Goal: Task Accomplishment & Management: Use online tool/utility

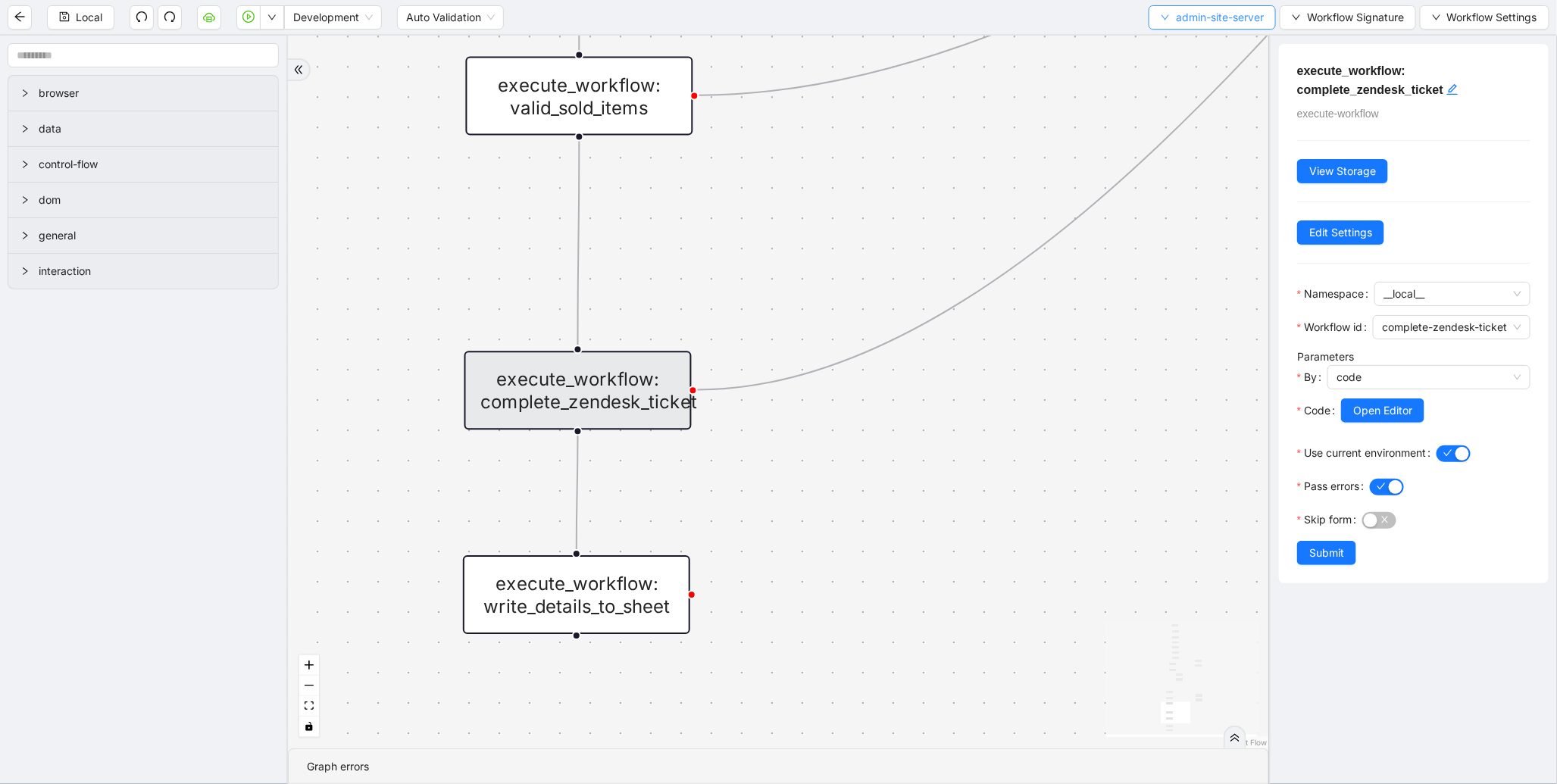
click at [1187, 13] on span "admin-site-server" at bounding box center [1220, 17] width 88 height 17
click at [1163, 36] on li "Select" at bounding box center [1207, 45] width 124 height 24
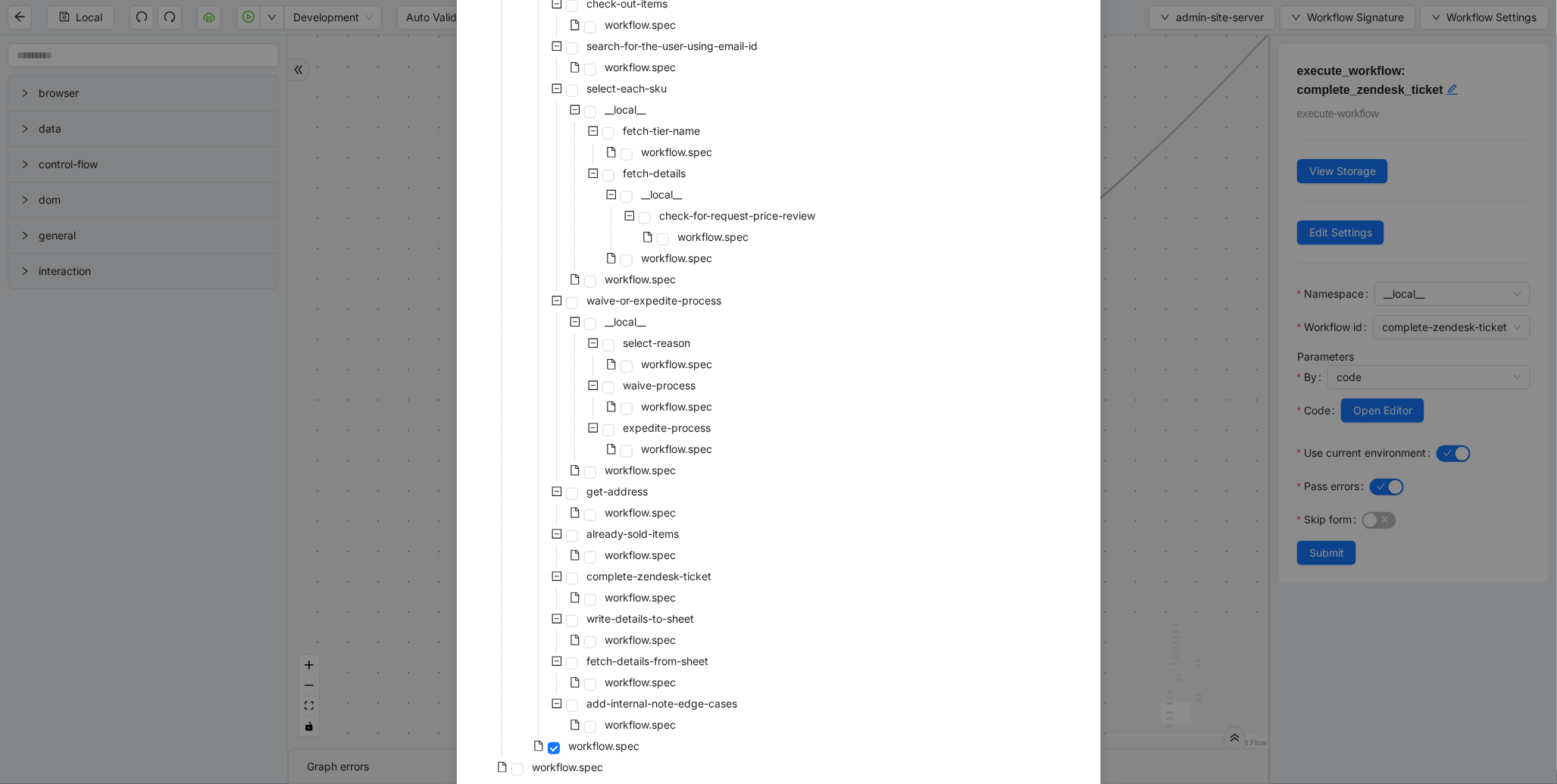
scroll to position [373, 0]
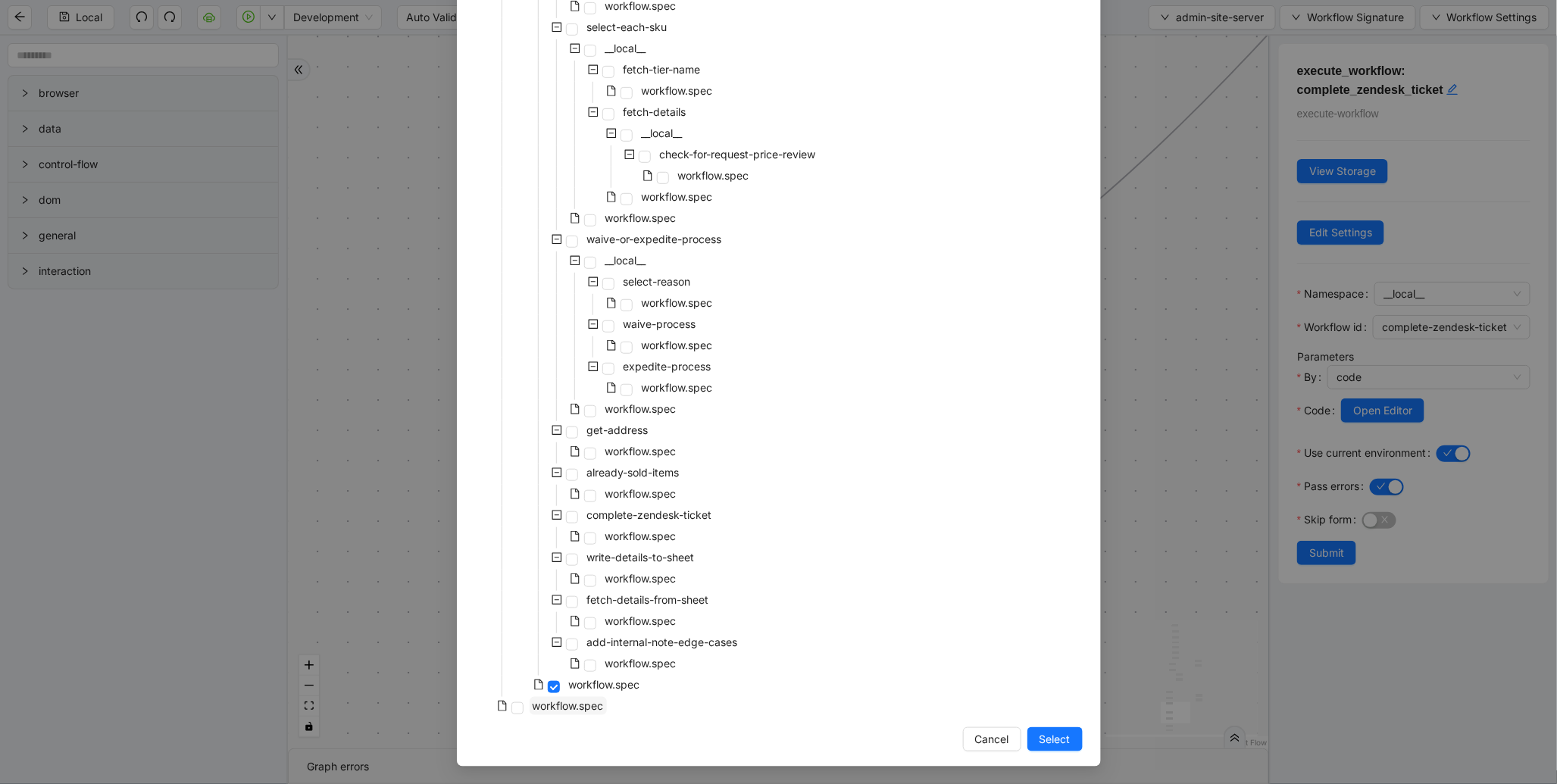
click at [572, 699] on span "workflow.spec" at bounding box center [568, 705] width 71 height 12
click at [1027, 730] on button "Select" at bounding box center [1055, 739] width 55 height 24
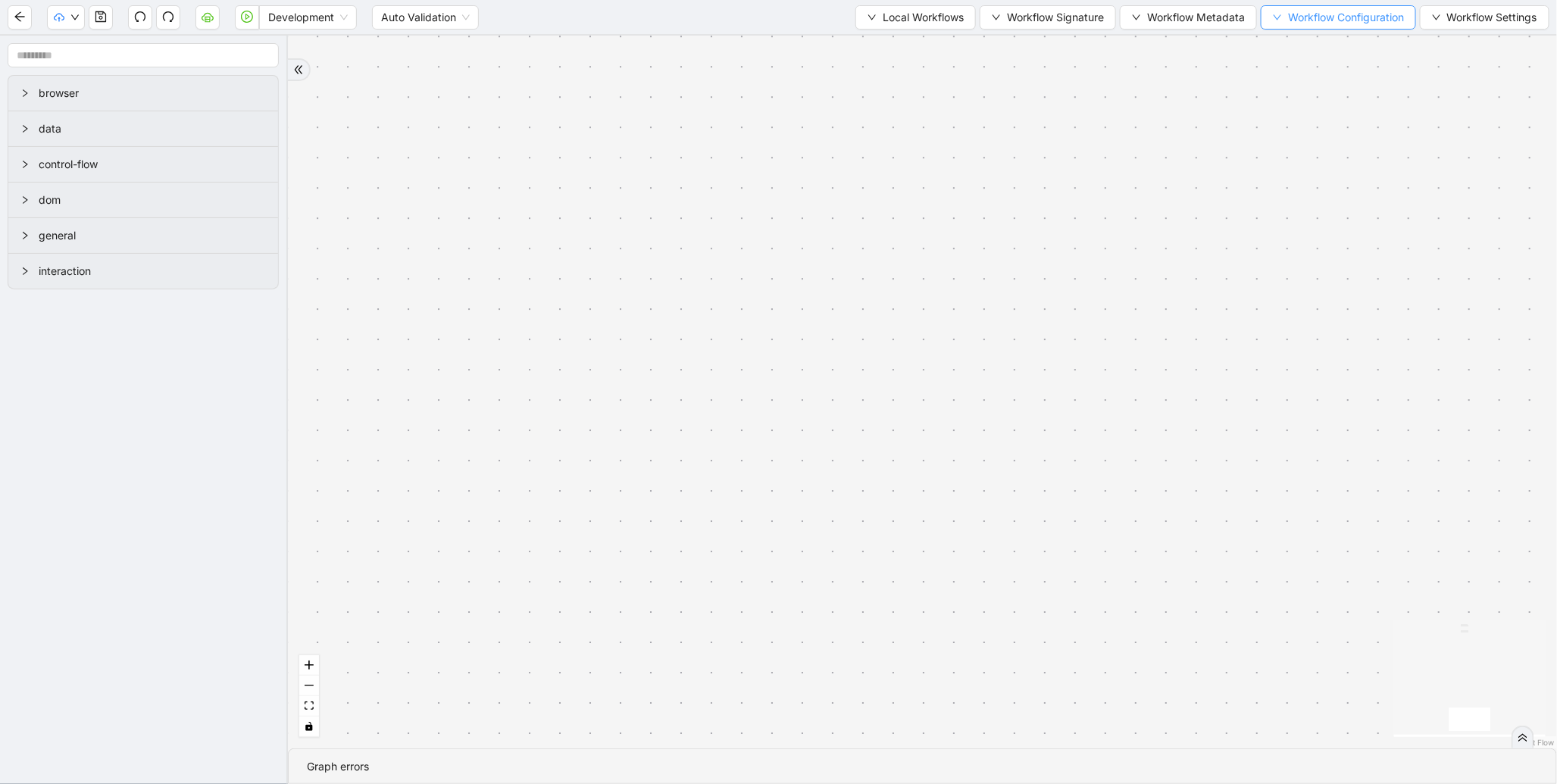
click at [1342, 17] on span "Workflow Configuration" at bounding box center [1346, 17] width 116 height 17
click at [1316, 77] on span "Value" at bounding box center [1334, 70] width 134 height 17
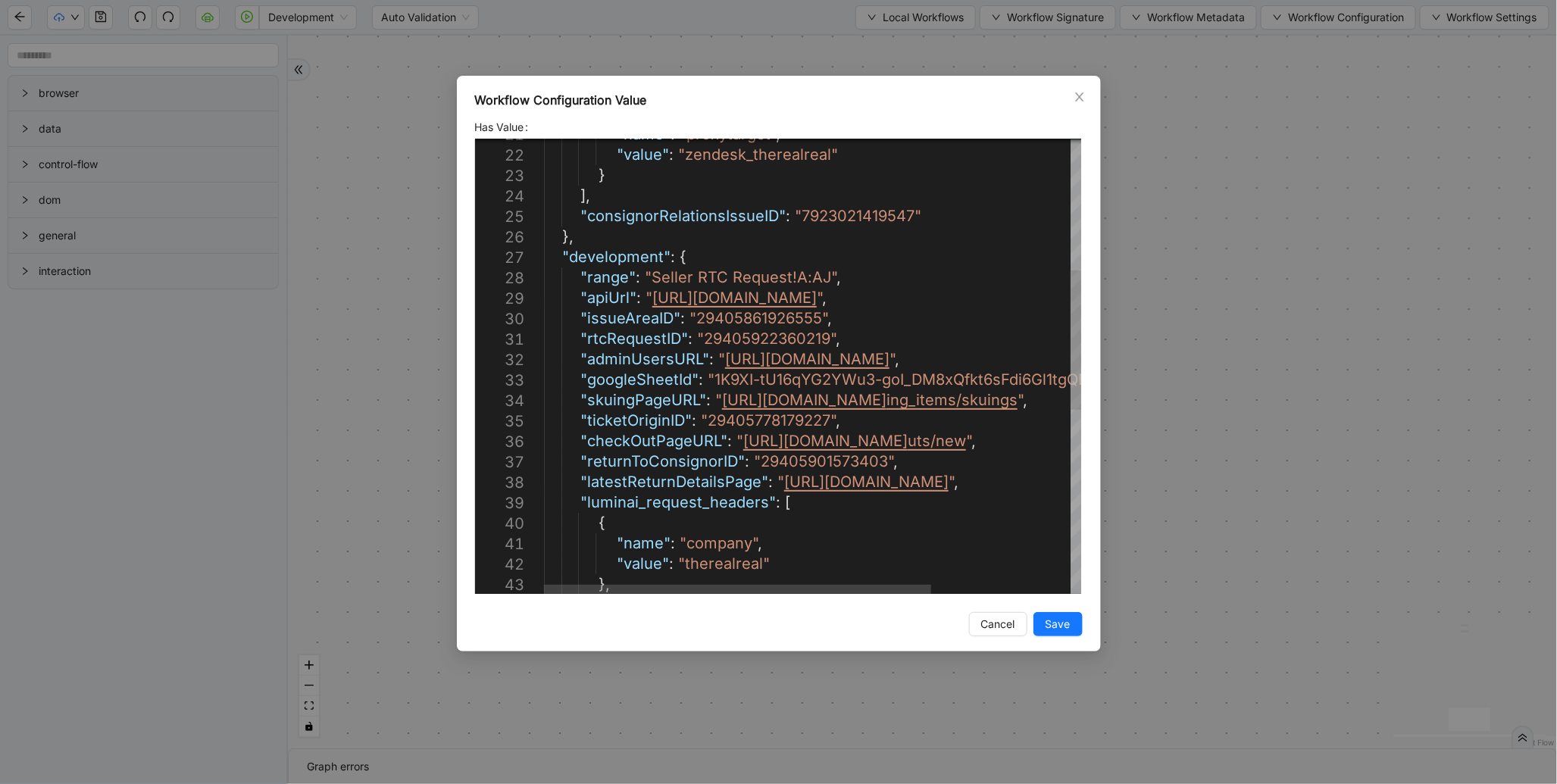
scroll to position [0, 0]
click at [762, 422] on div ""name" : "proxytarget" , "value" : "zendesk_therealreal" } ], "consignorRelatio…" at bounding box center [908, 453] width 729 height 1476
click at [739, 312] on div ""name" : "proxytarget" , "value" : "zendesk_therealreal" } ], "consignorRelatio…" at bounding box center [908, 453] width 729 height 1476
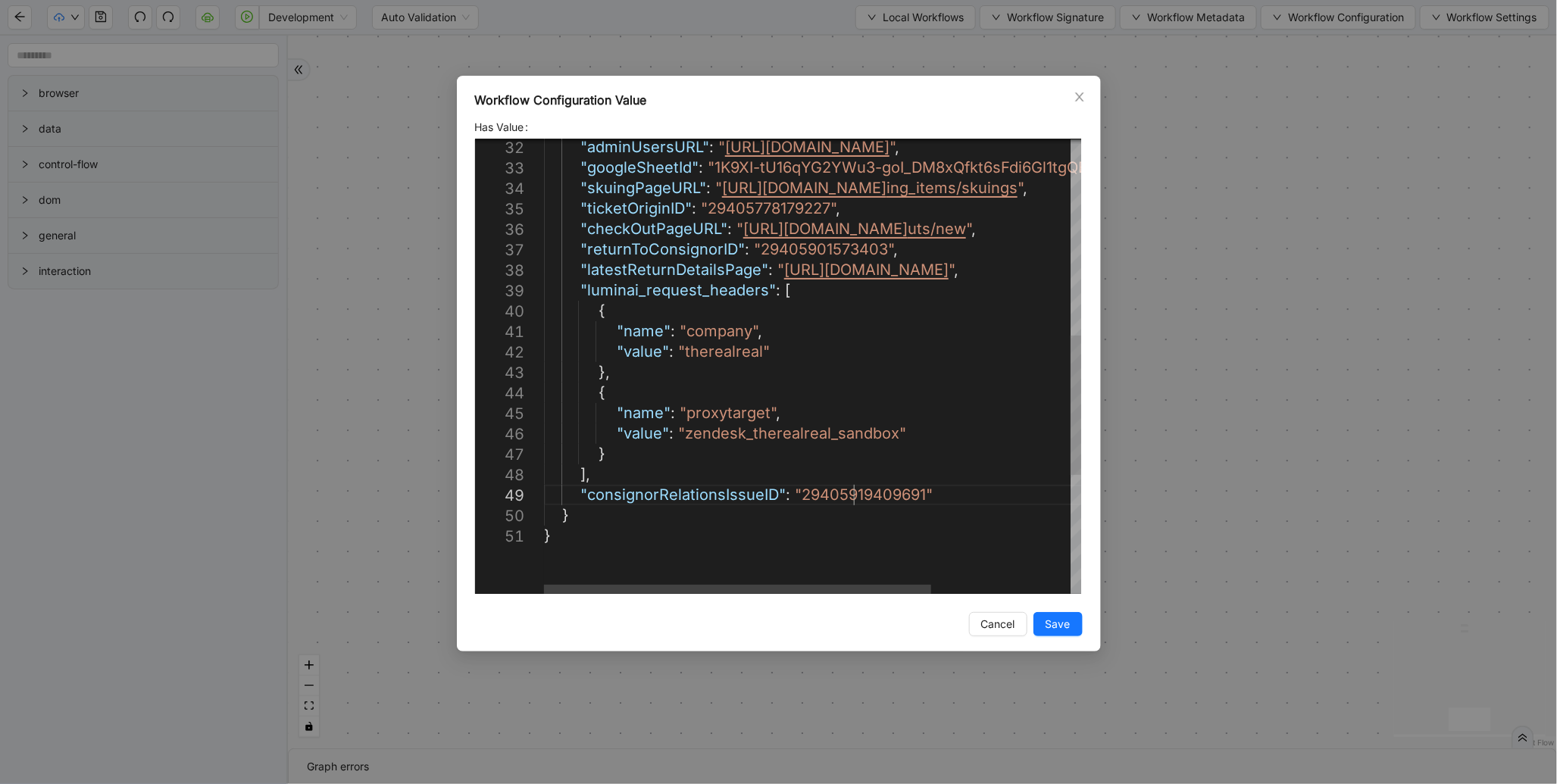
click at [851, 490] on div ""adminUsersURL" : " https://admin-staging.therealreal.com/admin/users " , "goog…" at bounding box center [908, 241] width 729 height 1476
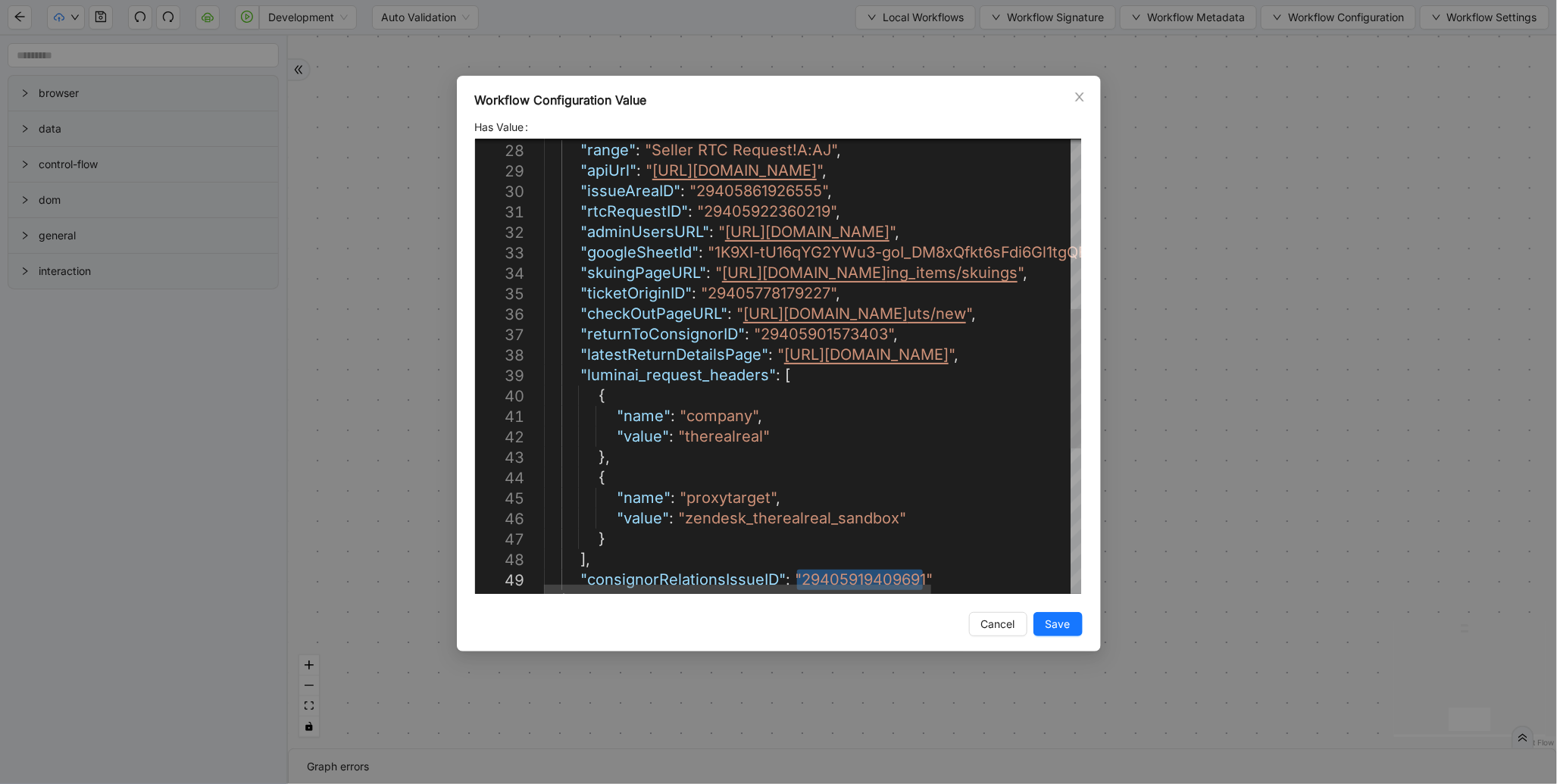
click at [816, 332] on div ""adminUsersURL" : " https://admin-staging.therealreal.com/admin/users " , "goog…" at bounding box center [908, 326] width 729 height 1476
click at [750, 215] on div ""adminUsersURL" : " https://admin-staging.therealreal.com/admin/users " , "goog…" at bounding box center [908, 326] width 729 height 1476
type textarea "**********"
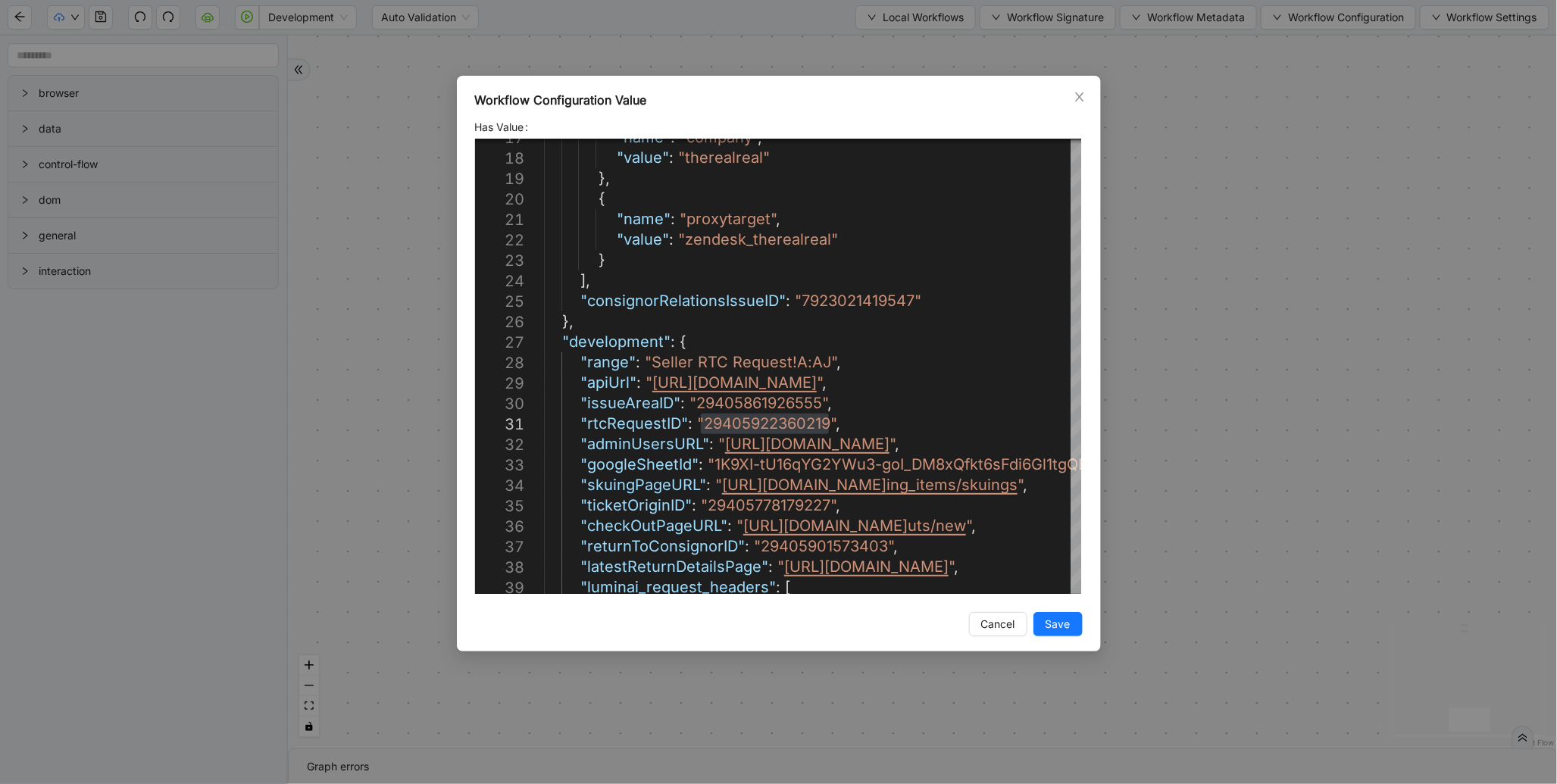
click at [1069, 95] on div "Workflow Configuration Value" at bounding box center [779, 100] width 607 height 18
drag, startPoint x: 1085, startPoint y: 97, endPoint x: 1074, endPoint y: 74, distance: 25.5
click at [1084, 99] on span "Close" at bounding box center [1079, 97] width 17 height 17
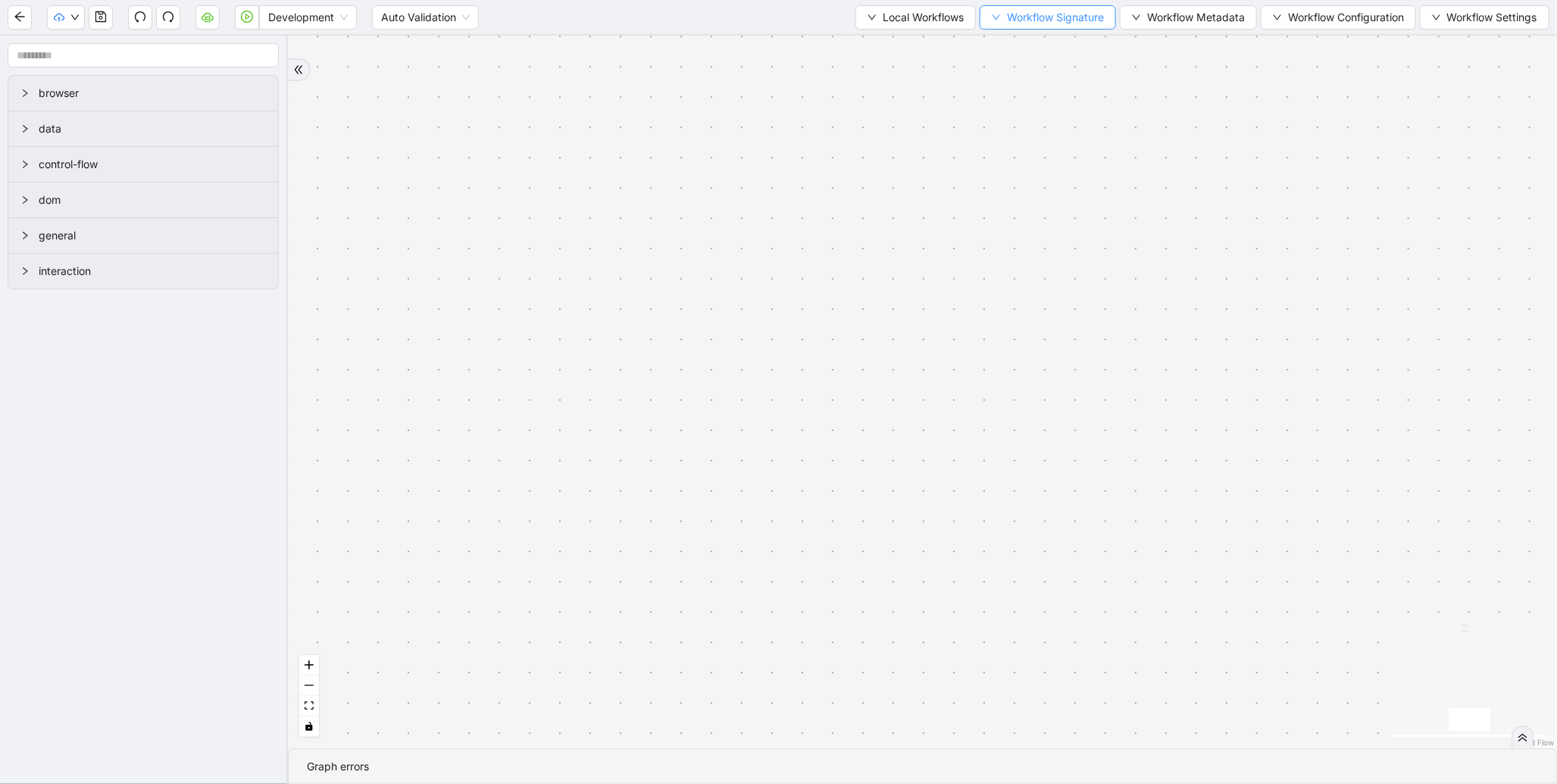
click at [1061, 25] on span "Workflow Signature" at bounding box center [1055, 17] width 97 height 17
click at [1026, 71] on span "Type" at bounding box center [1042, 70] width 101 height 17
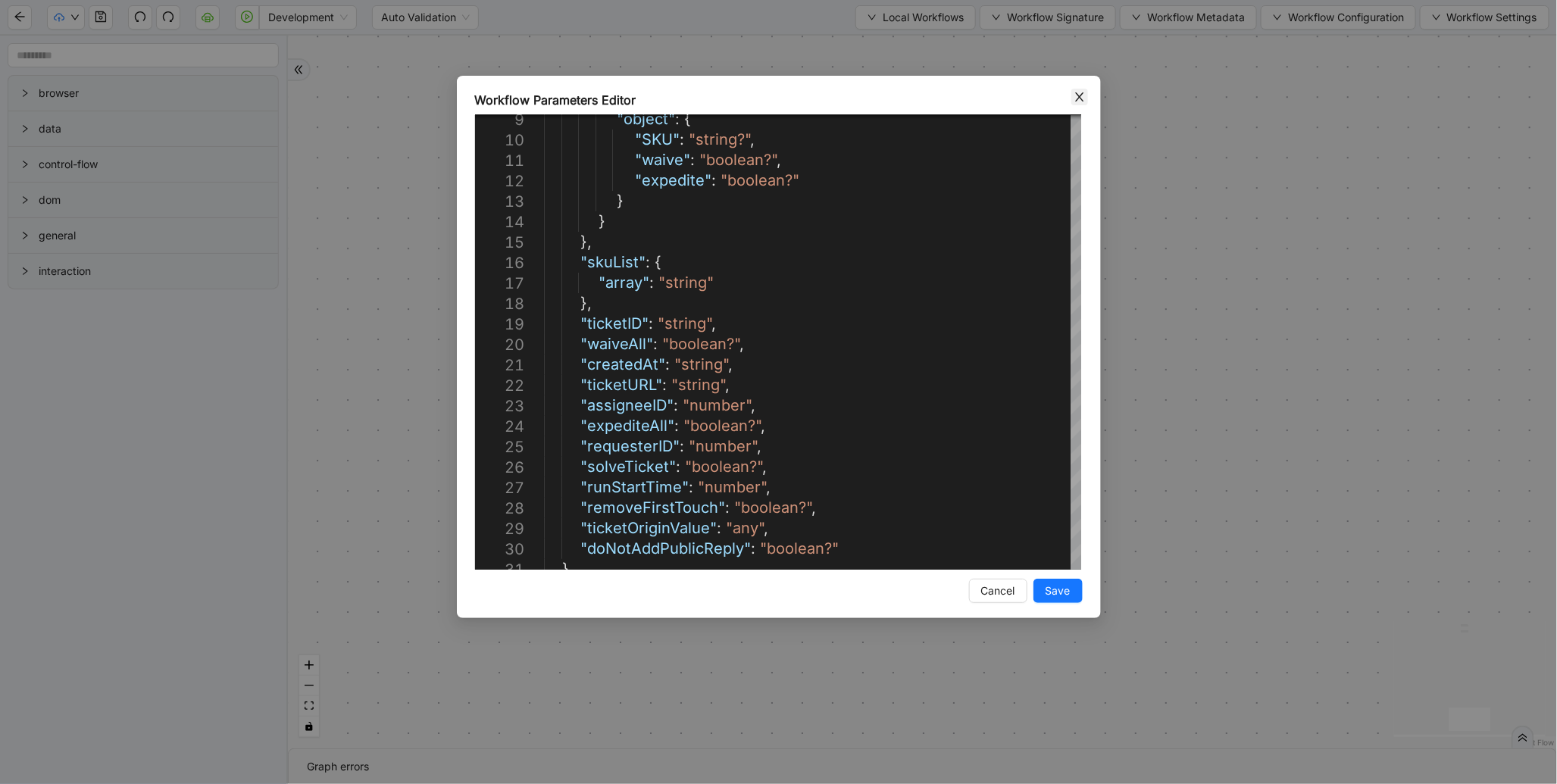
click at [1074, 96] on icon "close" at bounding box center [1080, 97] width 12 height 12
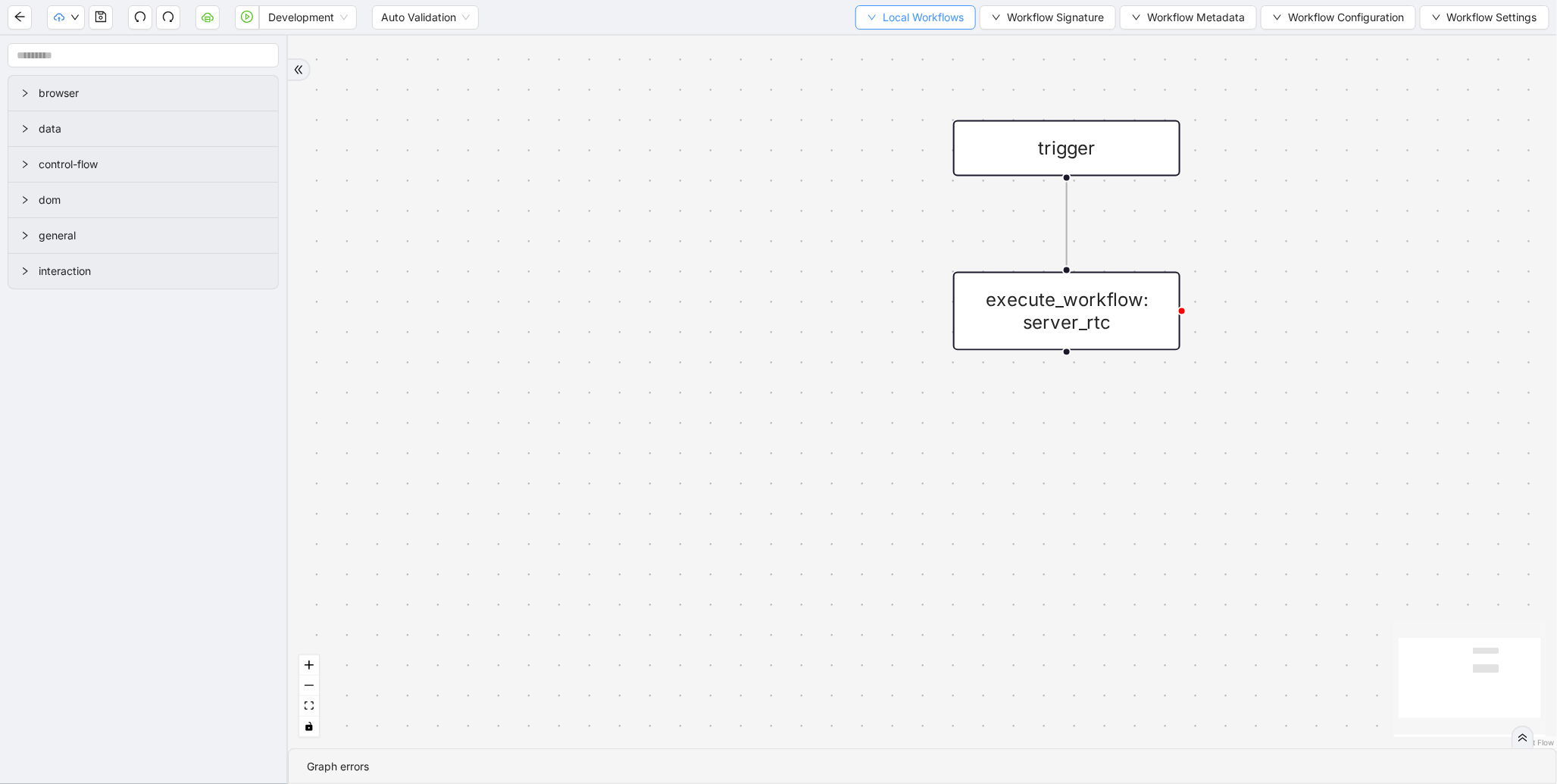
click at [926, 20] on span "Local Workflows" at bounding box center [922, 17] width 81 height 17
click at [917, 34] on li "Select" at bounding box center [908, 45] width 117 height 24
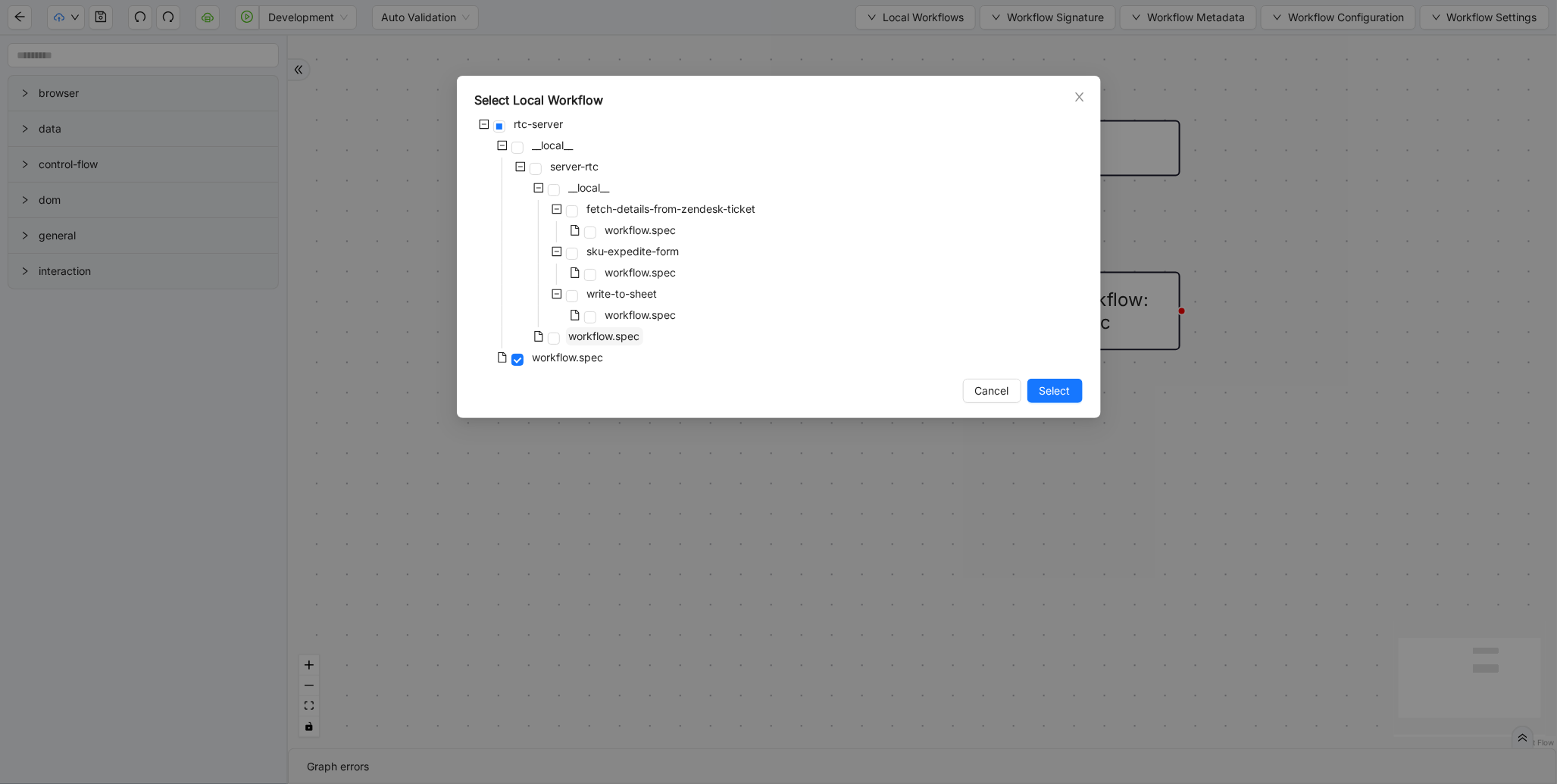
click at [617, 334] on span "workflow.spec" at bounding box center [604, 335] width 71 height 12
click at [1074, 397] on button "Select" at bounding box center [1055, 390] width 55 height 24
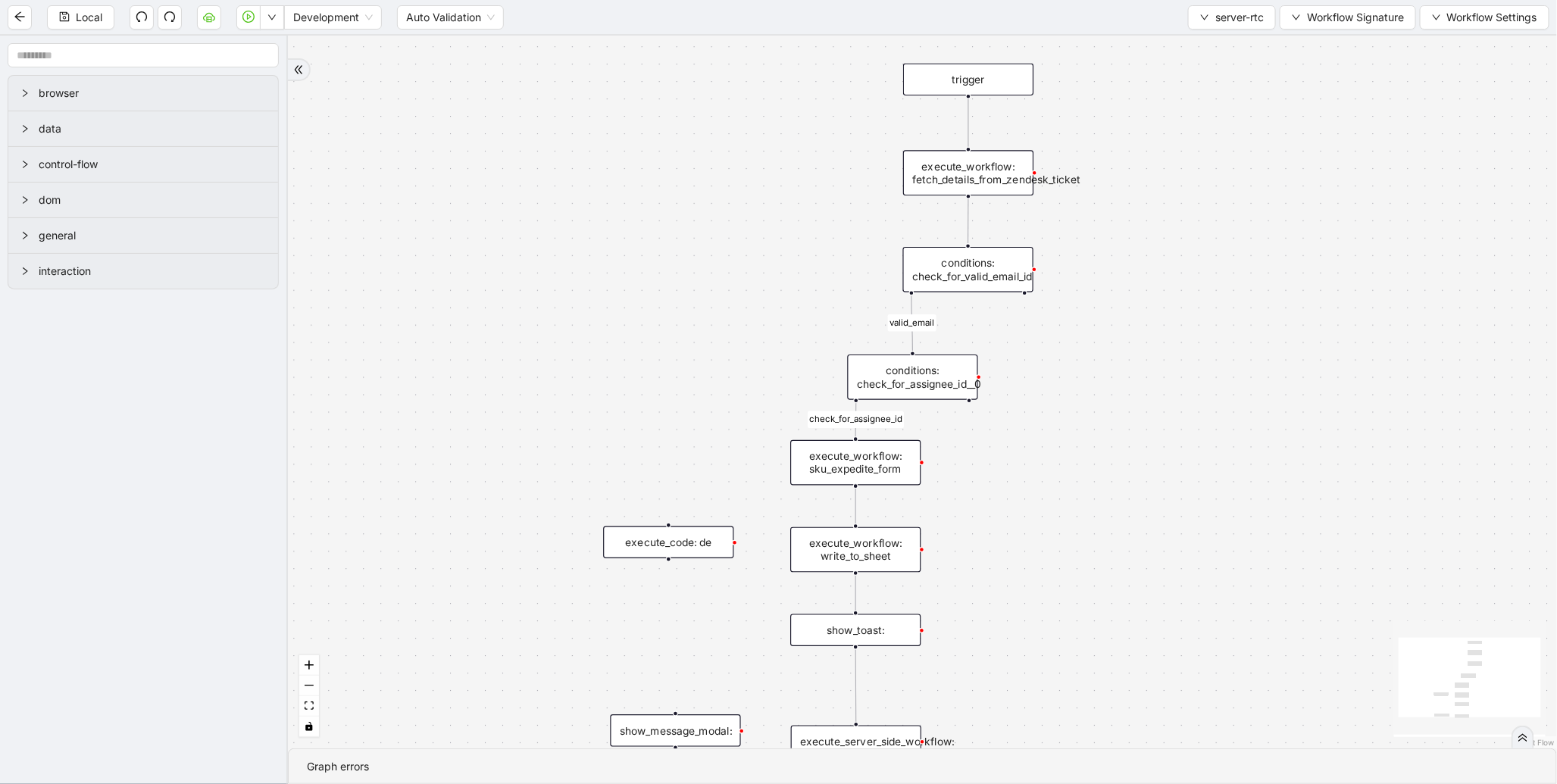
drag, startPoint x: 800, startPoint y: 287, endPoint x: 704, endPoint y: 116, distance: 196.1
click at [703, 114] on div "valid_email check_for_assignee_id trigger execute_workflow: fetch_details_from_…" at bounding box center [921, 392] width 1269 height 713
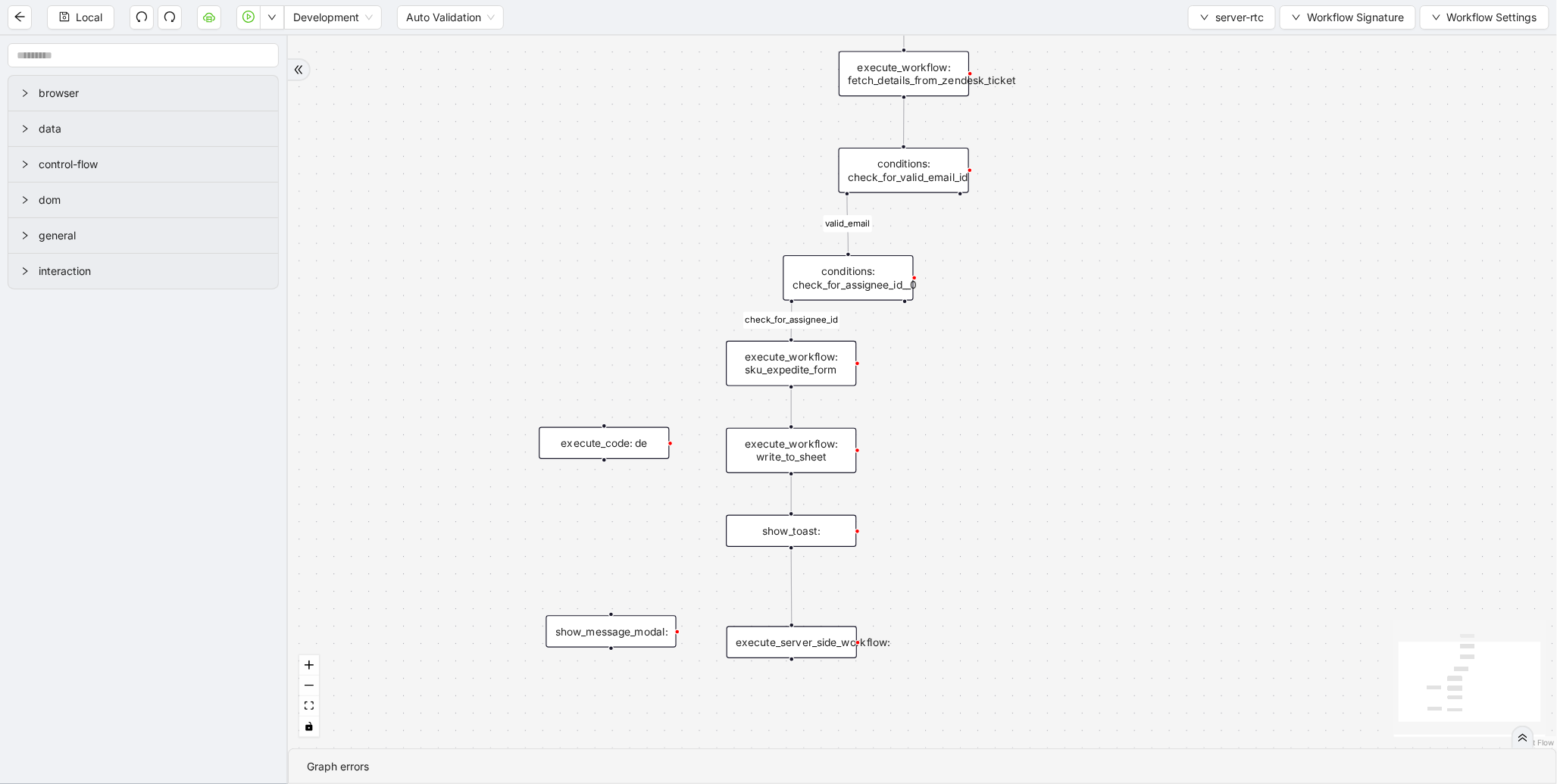
click at [807, 633] on div "execute_server_side_workflow:" at bounding box center [791, 643] width 130 height 33
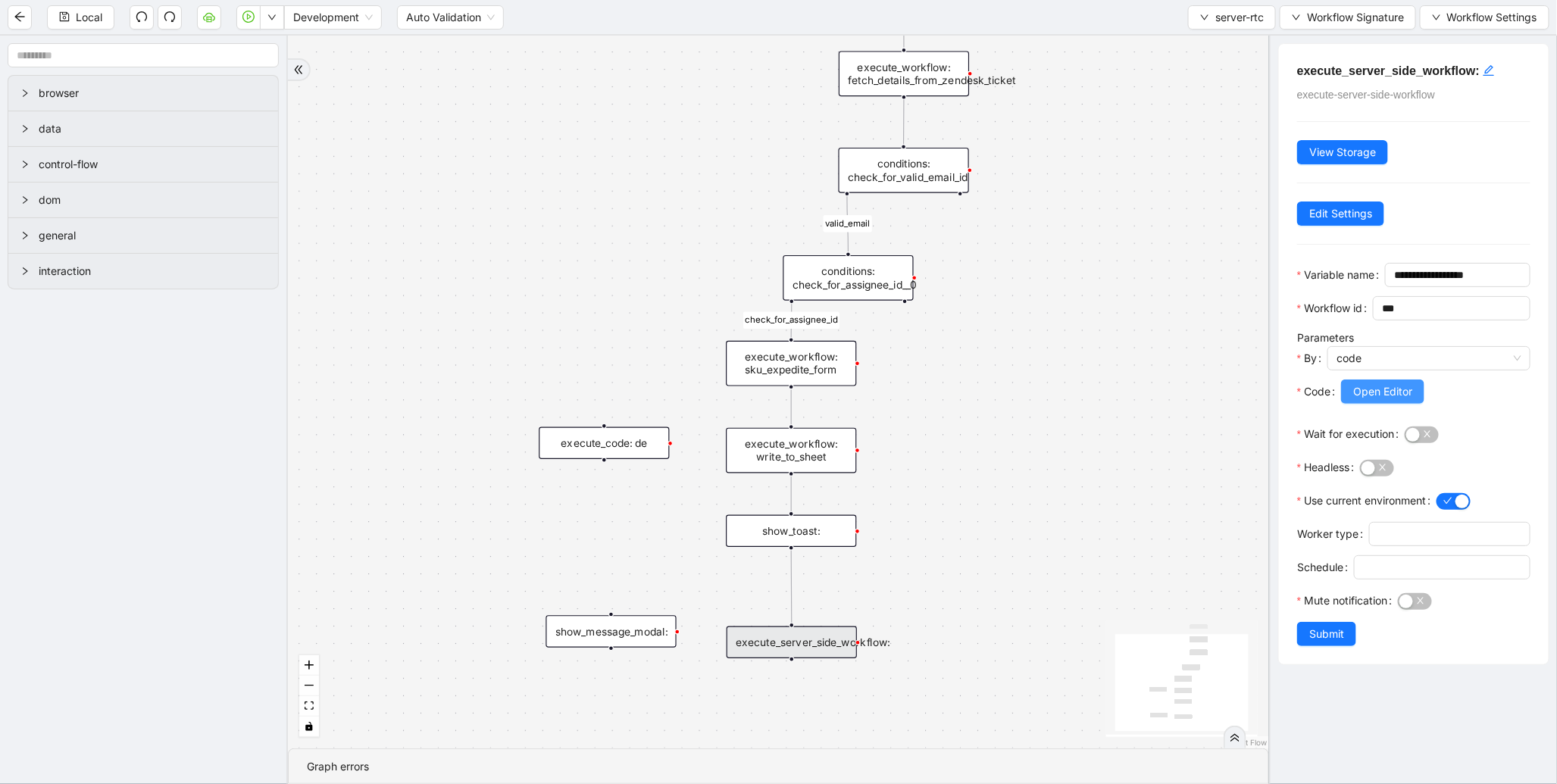
click at [1359, 400] on span "Open Editor" at bounding box center [1383, 392] width 59 height 17
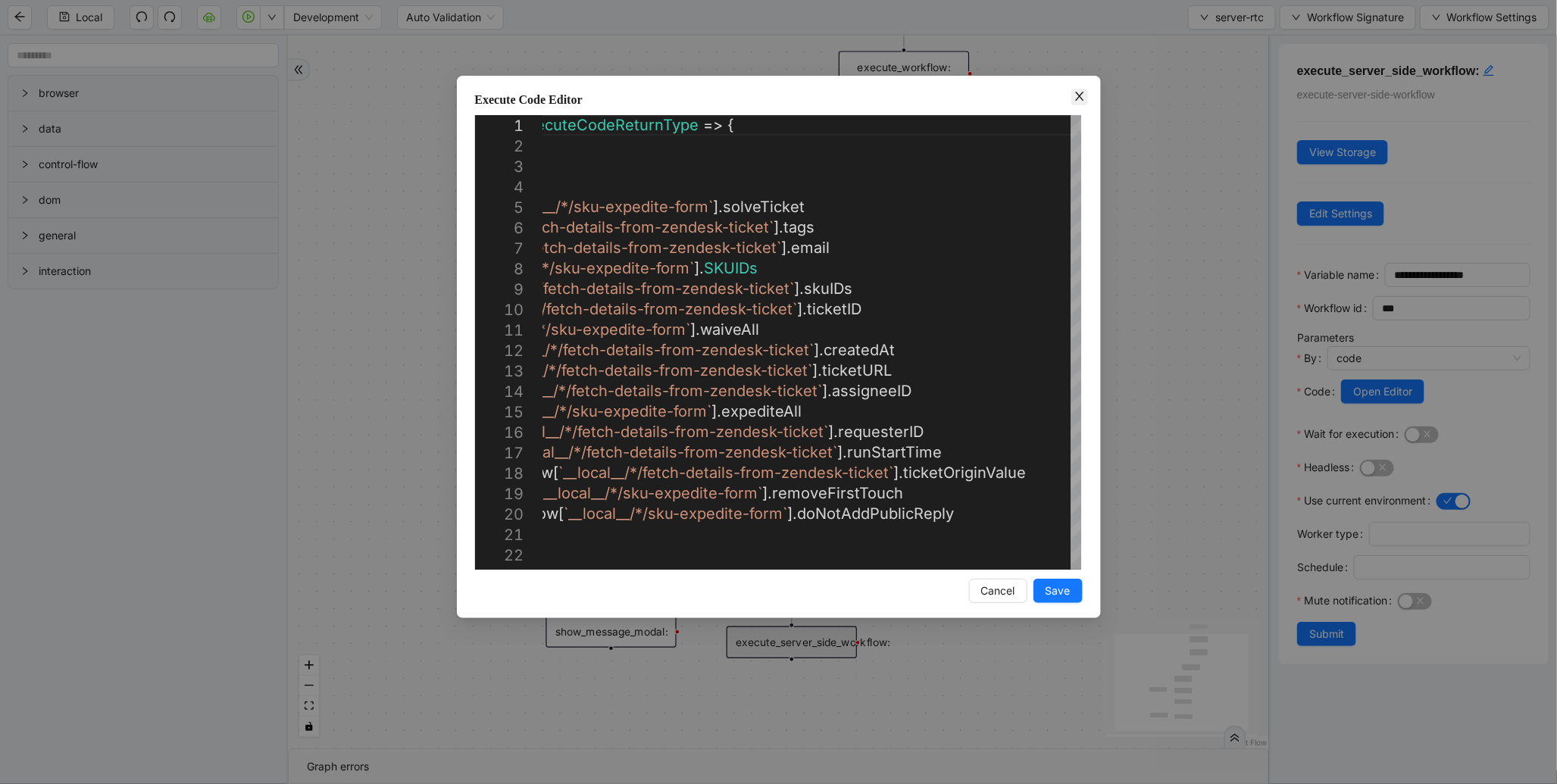
click at [1071, 95] on span "Close" at bounding box center [1079, 97] width 17 height 17
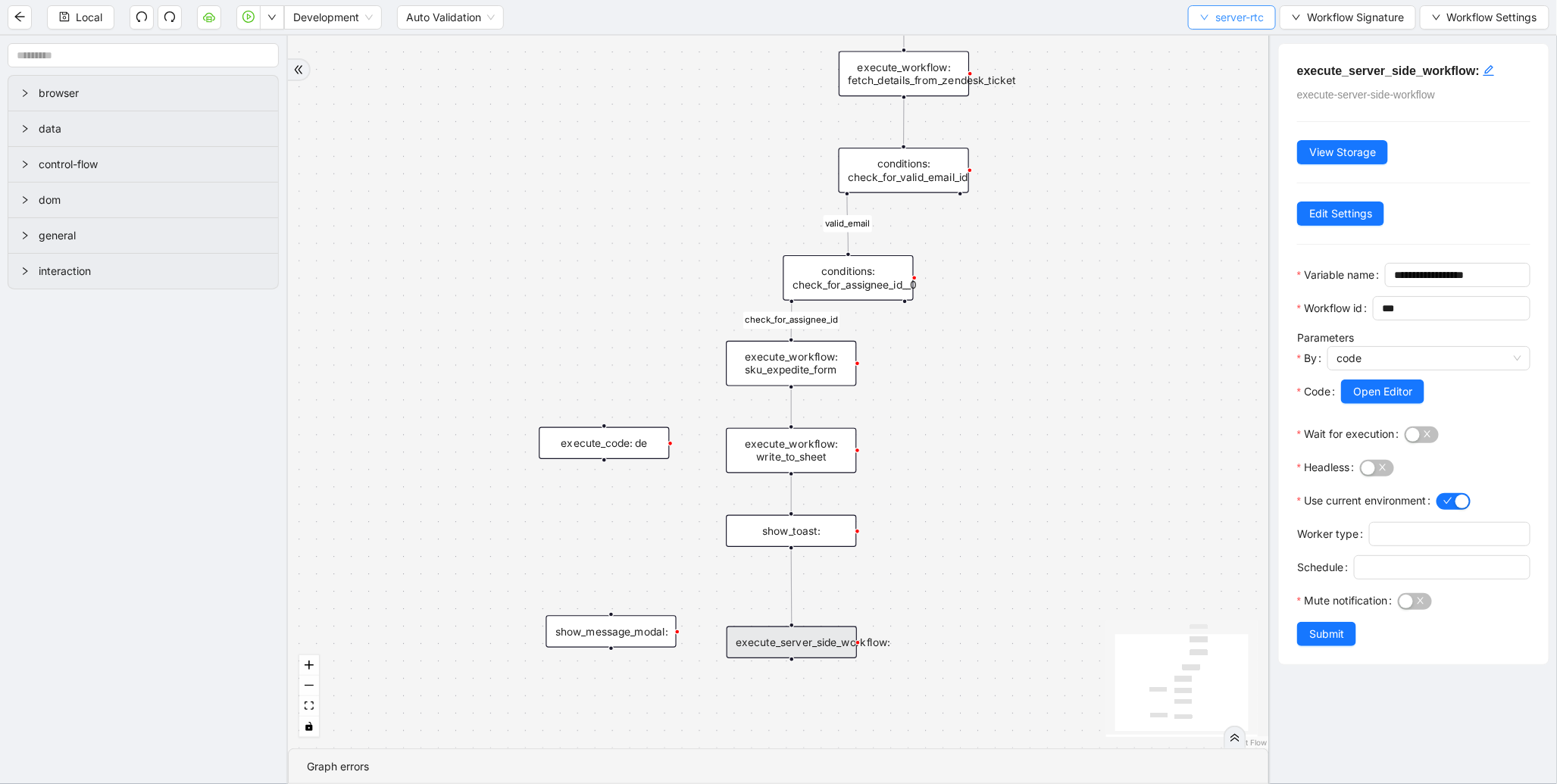
click at [1240, 5] on button "server-rtc" at bounding box center [1231, 17] width 88 height 24
click at [1215, 44] on span "Select" at bounding box center [1229, 46] width 65 height 17
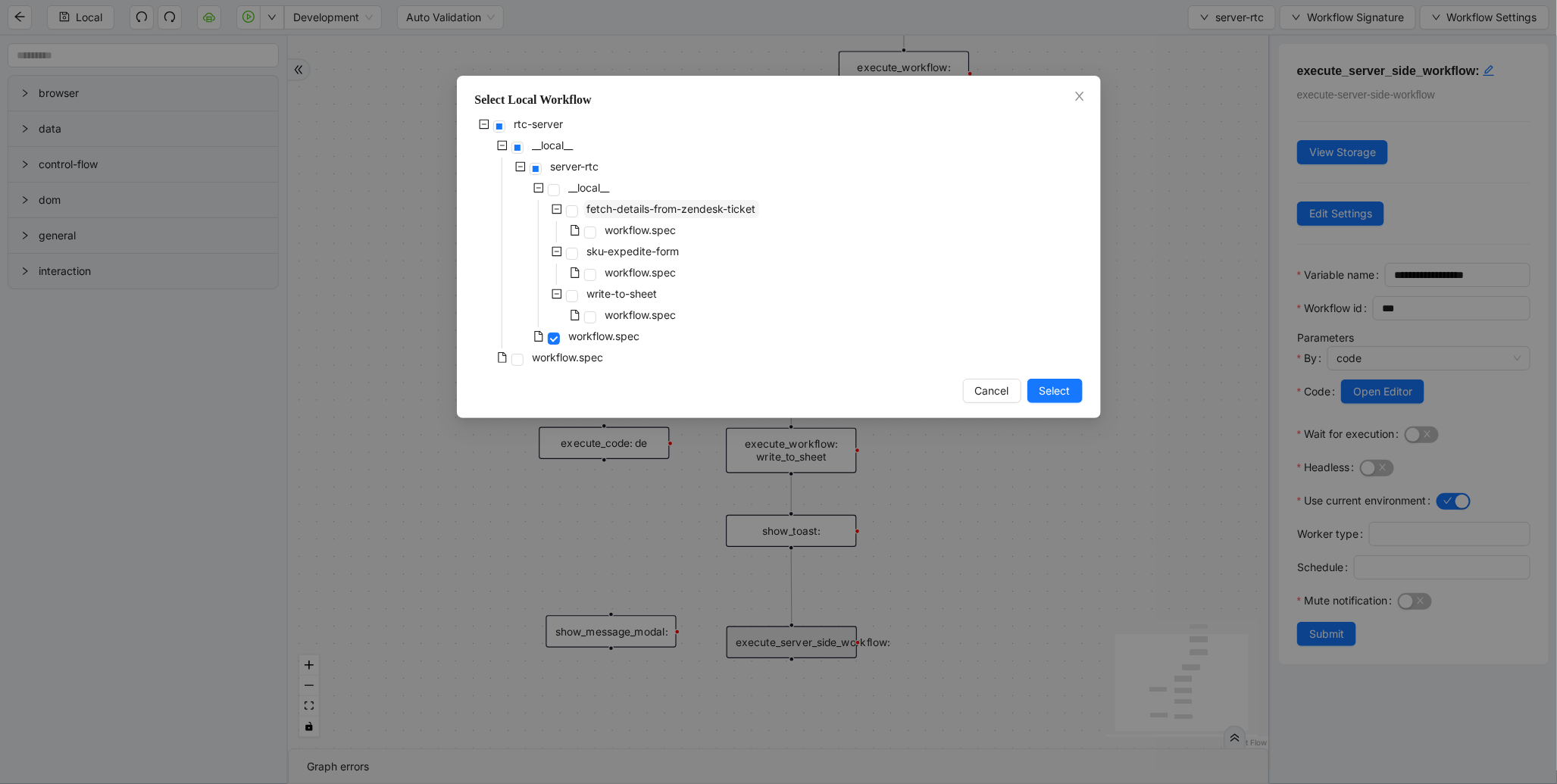
click at [662, 215] on span "fetch-details-from-zendesk-ticket" at bounding box center [671, 209] width 175 height 18
drag, startPoint x: 1043, startPoint y: 386, endPoint x: 850, endPoint y: 317, distance: 205.0
click at [1043, 387] on span "Select" at bounding box center [1054, 391] width 31 height 17
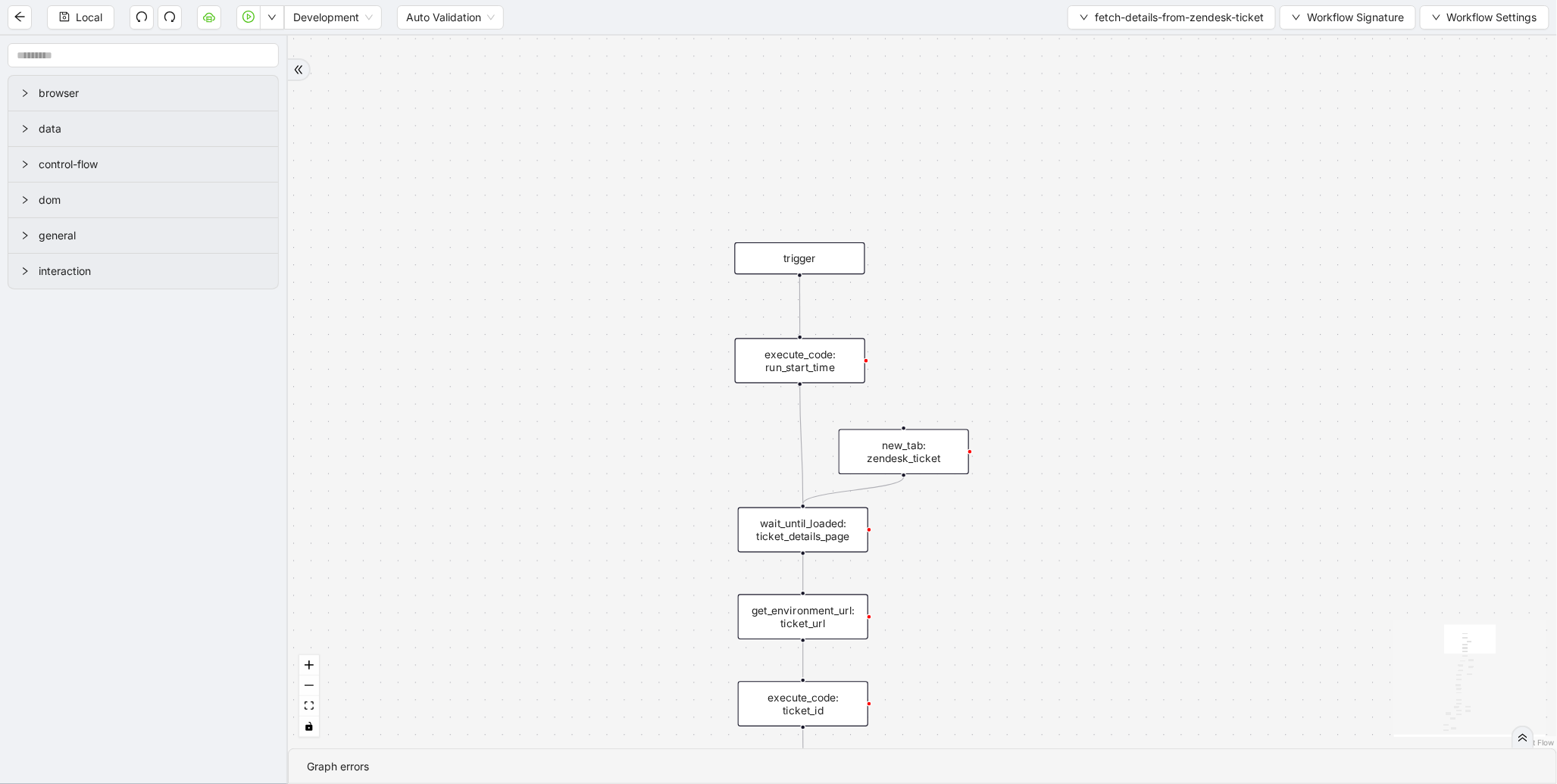
drag, startPoint x: 1103, startPoint y: 267, endPoint x: 958, endPoint y: 584, distance: 348.6
click at [958, 584] on div "fallback fallback success fallback fallback required_email fallback assignee_id…" at bounding box center [921, 392] width 1269 height 713
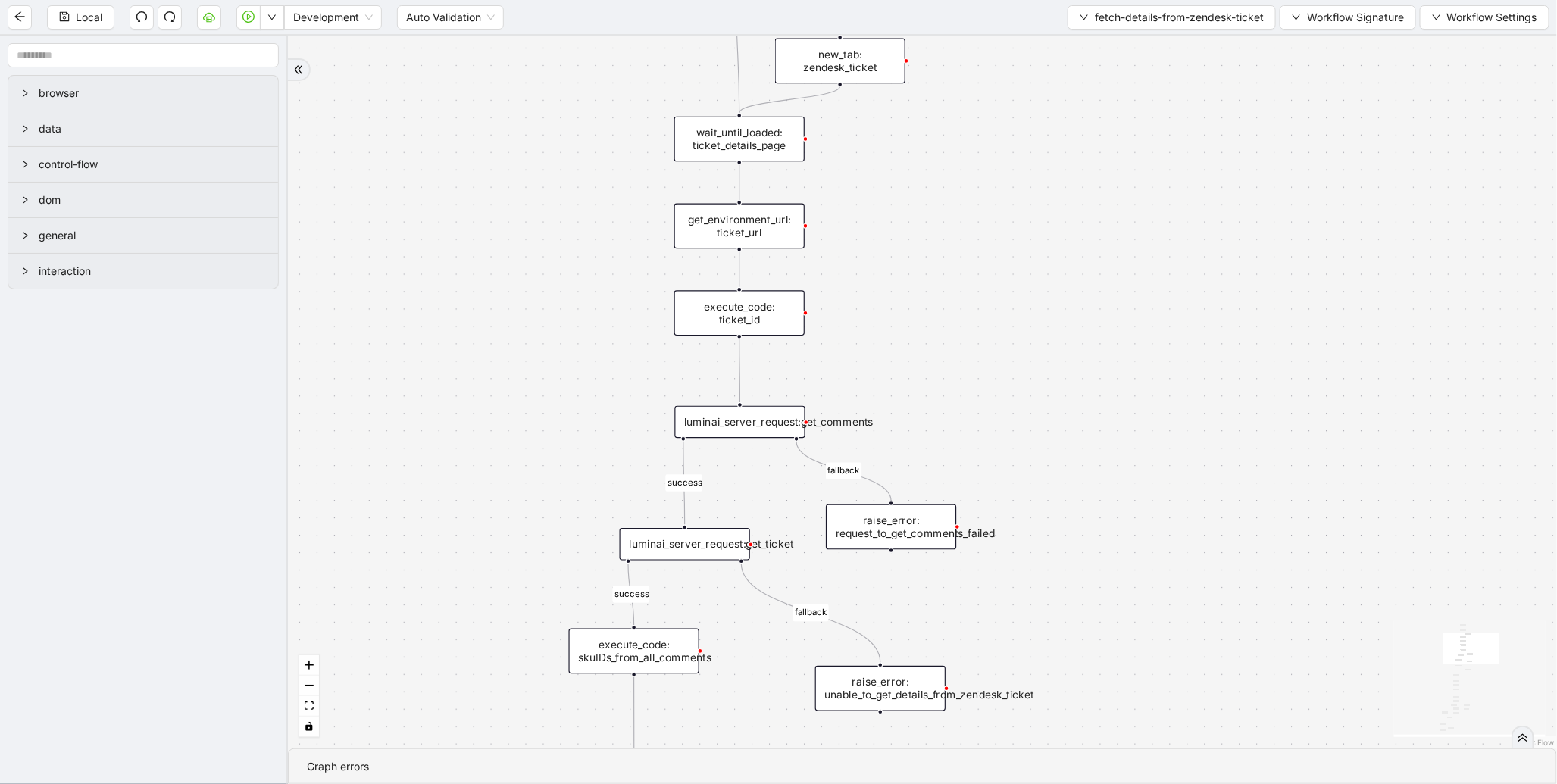
drag, startPoint x: 962, startPoint y: 562, endPoint x: 898, endPoint y: 172, distance: 395.2
click at [898, 172] on div "fallback fallback success fallback fallback required_email fallback assignee_id…" at bounding box center [921, 392] width 1269 height 713
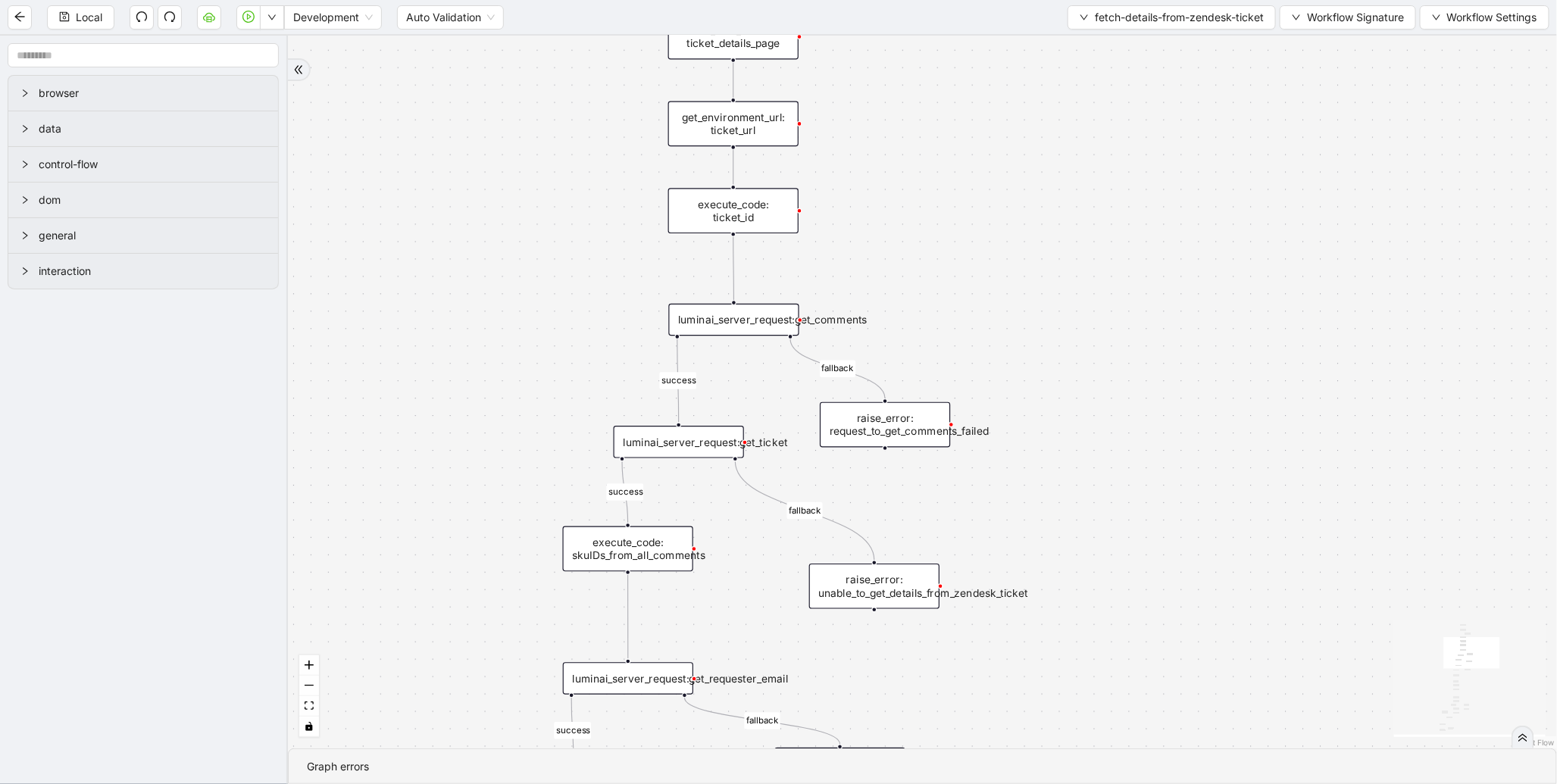
drag, startPoint x: 958, startPoint y: 388, endPoint x: 945, endPoint y: 122, distance: 266.3
click at [945, 122] on div "fallback fallback success fallback fallback required_email fallback assignee_id…" at bounding box center [921, 392] width 1269 height 713
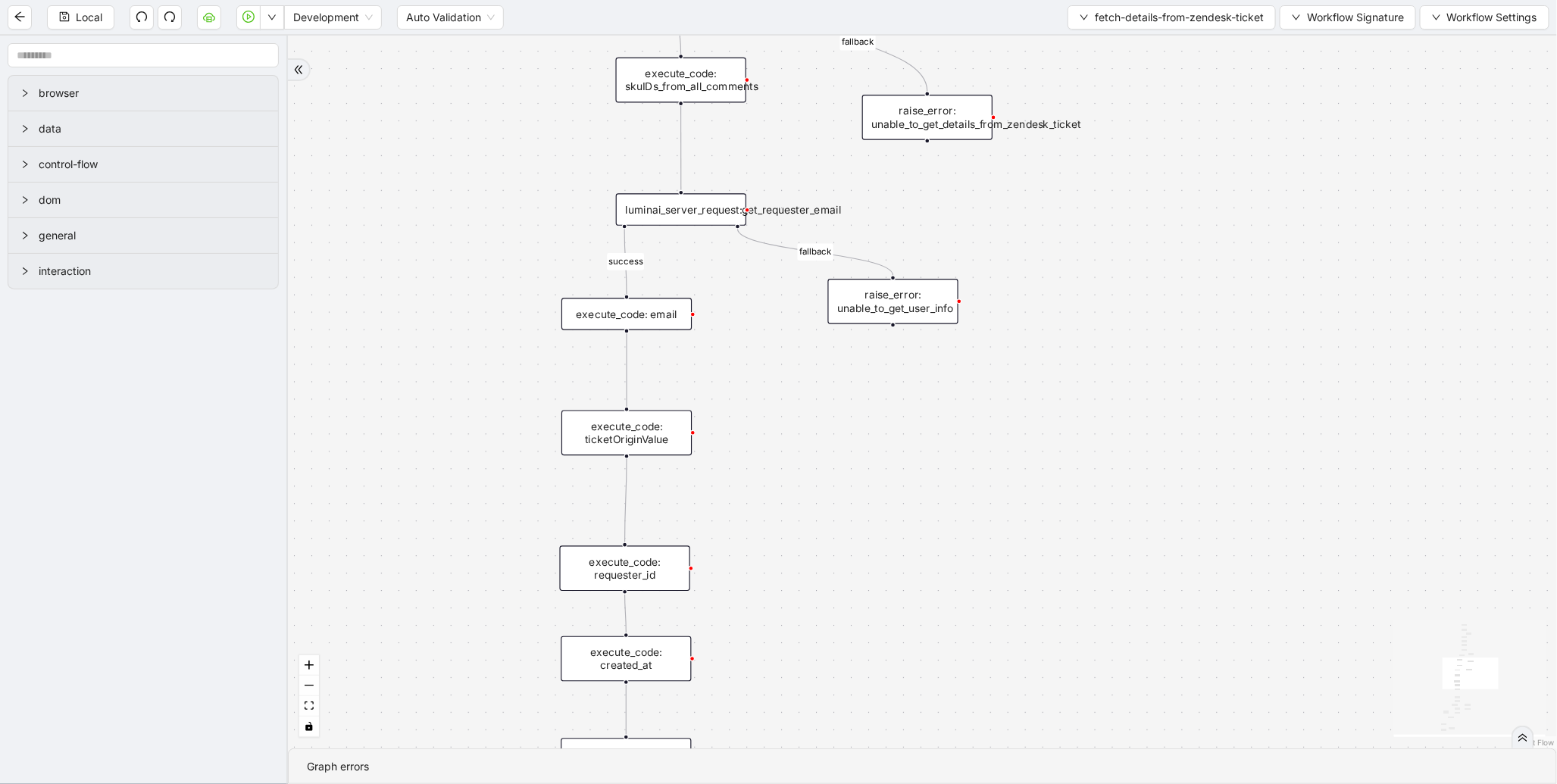
drag, startPoint x: 411, startPoint y: 435, endPoint x: 471, endPoint y: 130, distance: 310.8
click at [471, 130] on div "fallback fallback success fallback fallback required_email fallback assignee_id…" at bounding box center [921, 392] width 1269 height 713
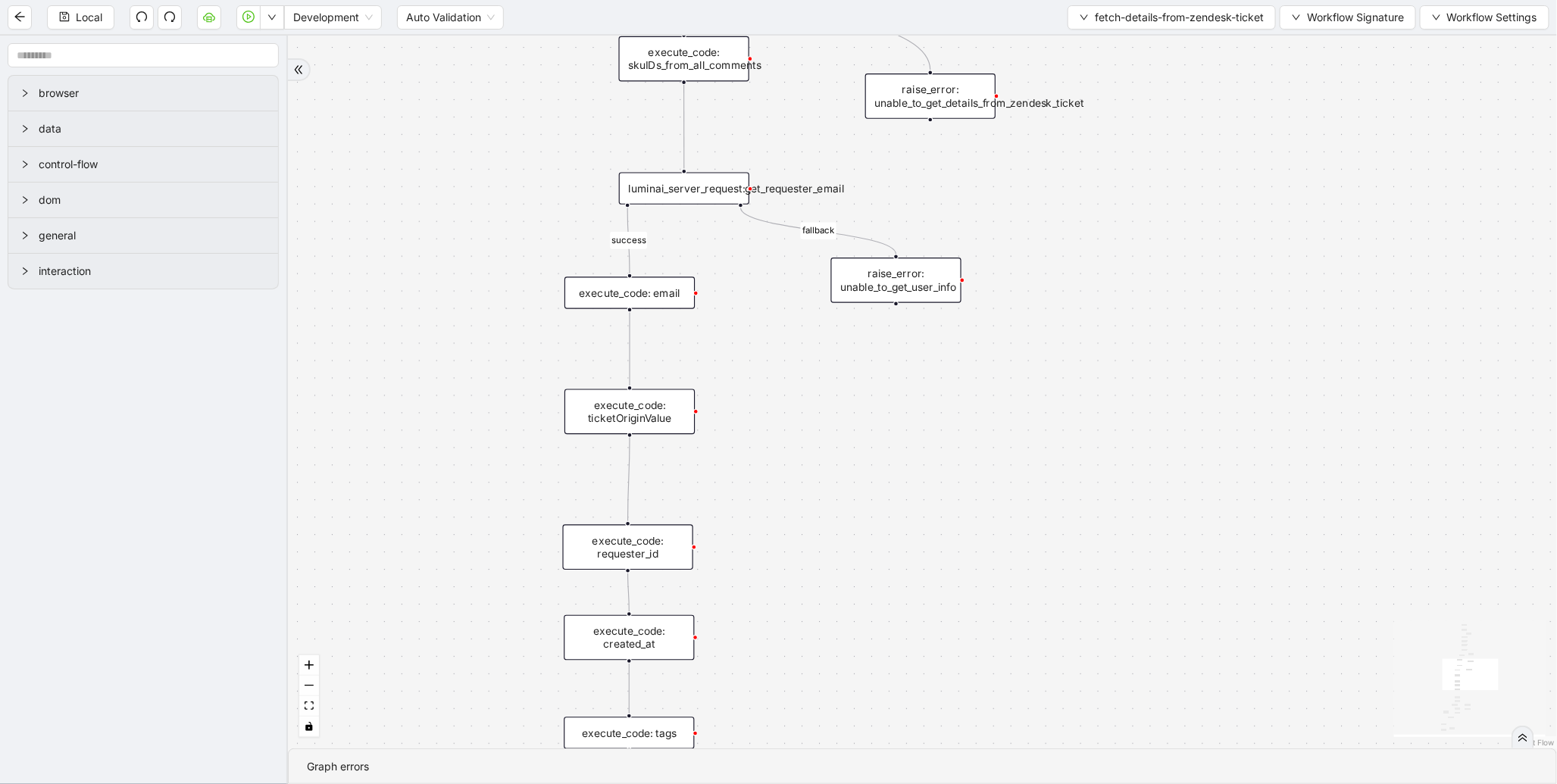
drag, startPoint x: 480, startPoint y: 423, endPoint x: 493, endPoint y: 318, distance: 105.8
click at [483, 319] on div "fallback fallback success fallback fallback required_email fallback assignee_id…" at bounding box center [921, 392] width 1269 height 713
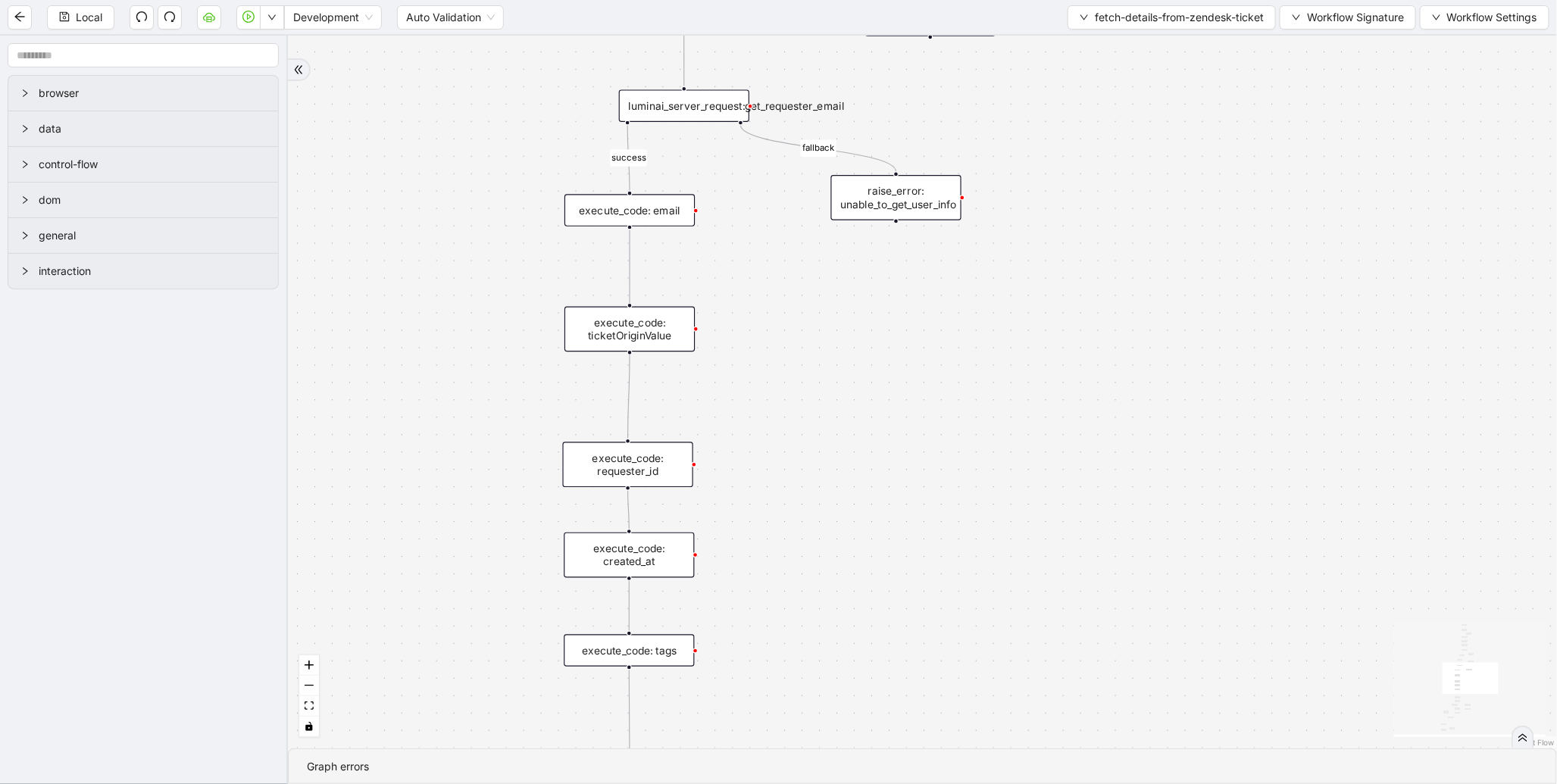
click at [606, 318] on div "execute_code: ticketOriginValue" at bounding box center [629, 329] width 130 height 45
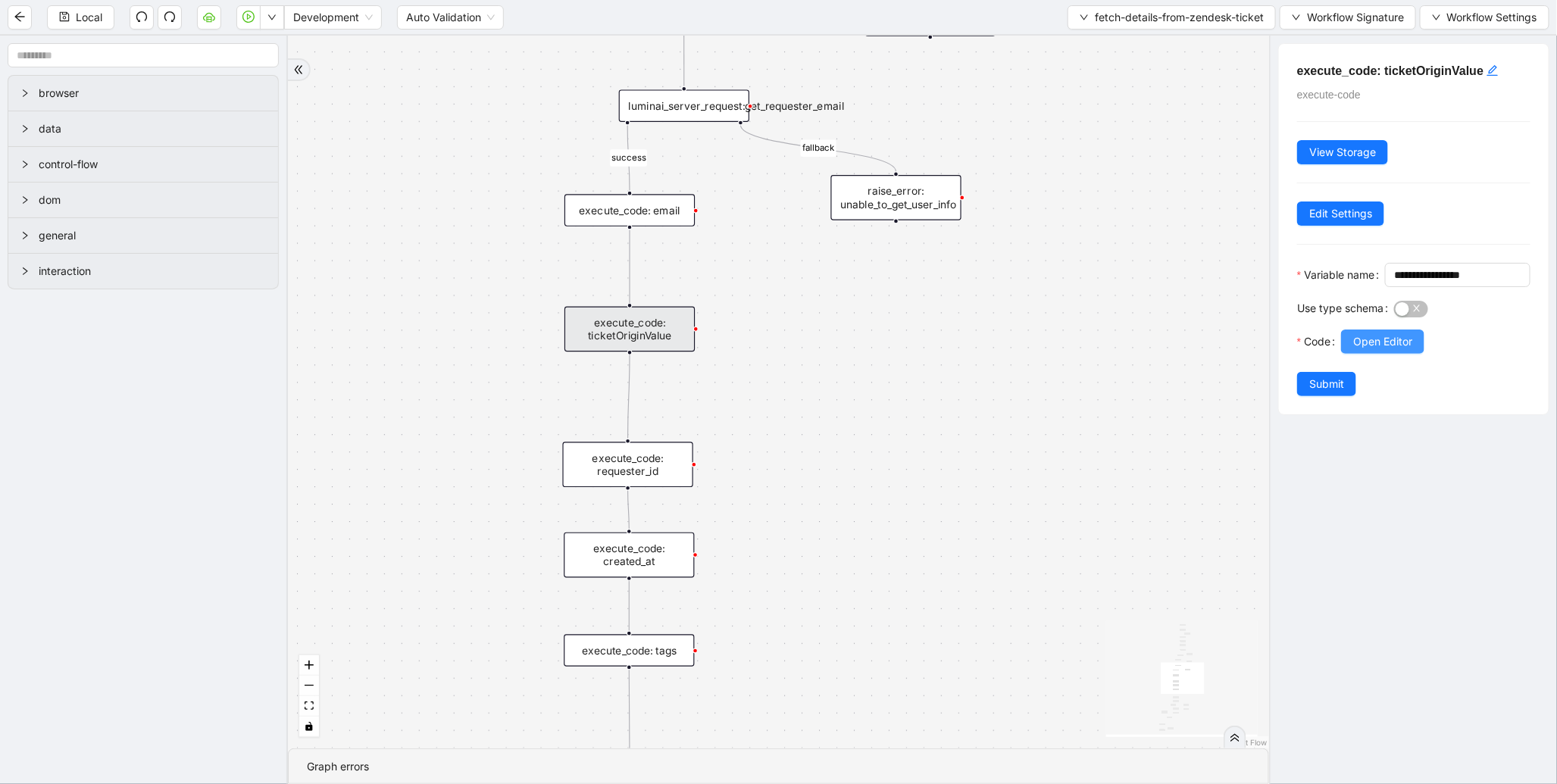
click at [1375, 350] on span "Open Editor" at bounding box center [1383, 341] width 59 height 17
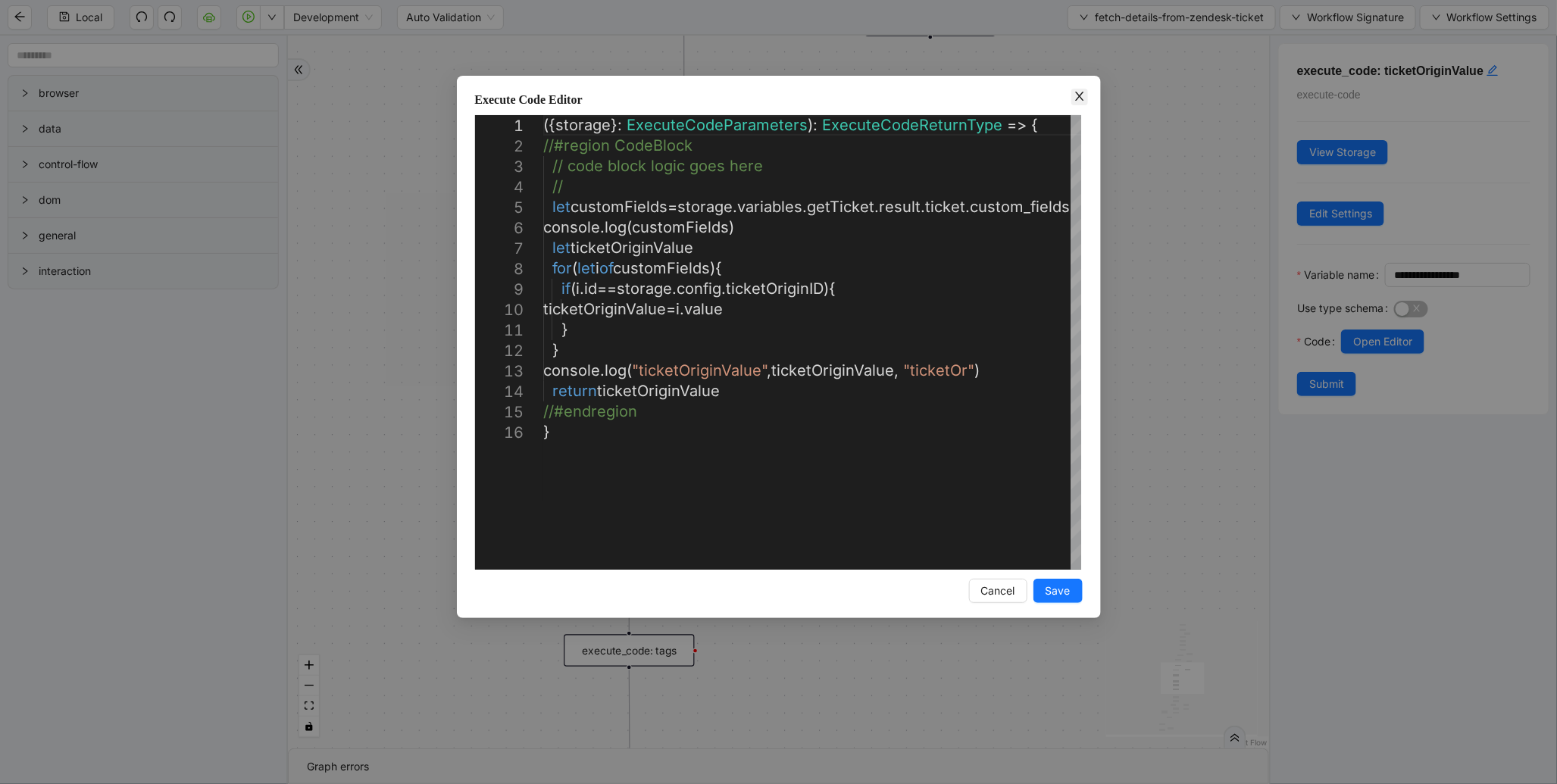
click at [1081, 99] on icon "close" at bounding box center [1078, 96] width 8 height 9
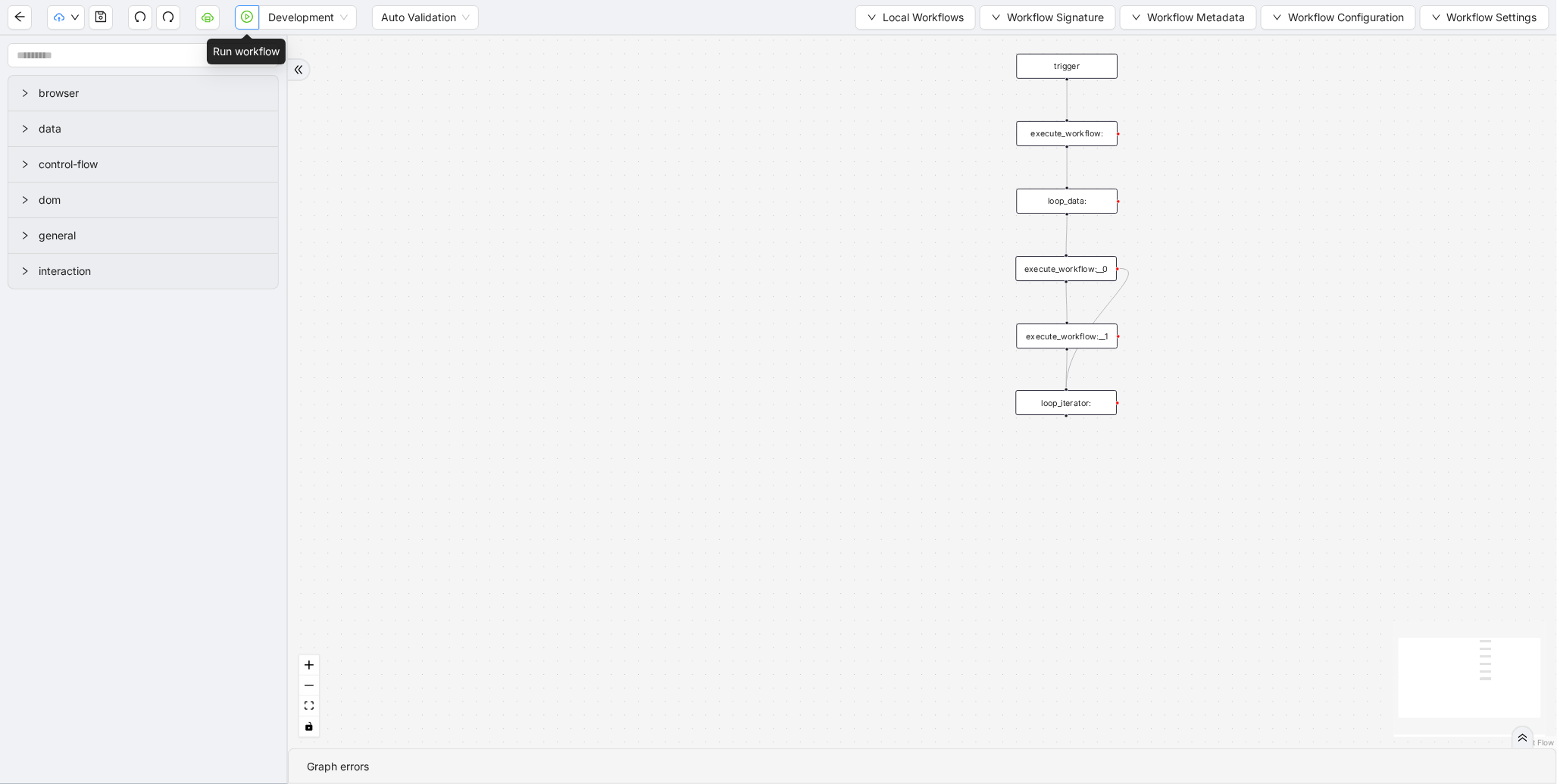
click at [245, 19] on icon "play-circle" at bounding box center [247, 17] width 12 height 12
click at [900, 12] on span "Local Workflows" at bounding box center [922, 17] width 81 height 17
click at [888, 38] on span "Select" at bounding box center [908, 46] width 99 height 17
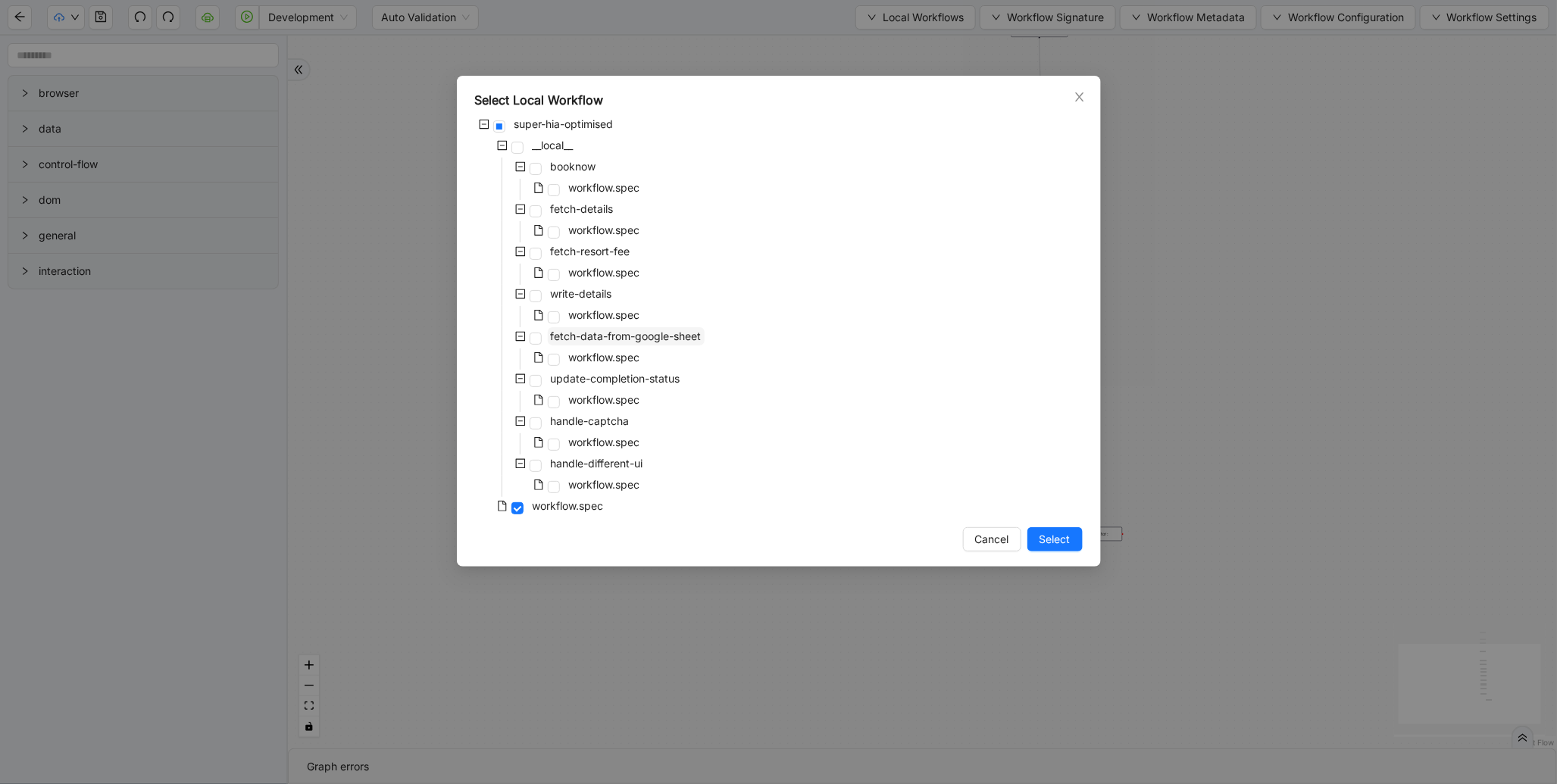
click at [617, 327] on span "fetch-data-from-google-sheet" at bounding box center [626, 336] width 157 height 18
click at [1042, 530] on span "Select" at bounding box center [1054, 538] width 31 height 17
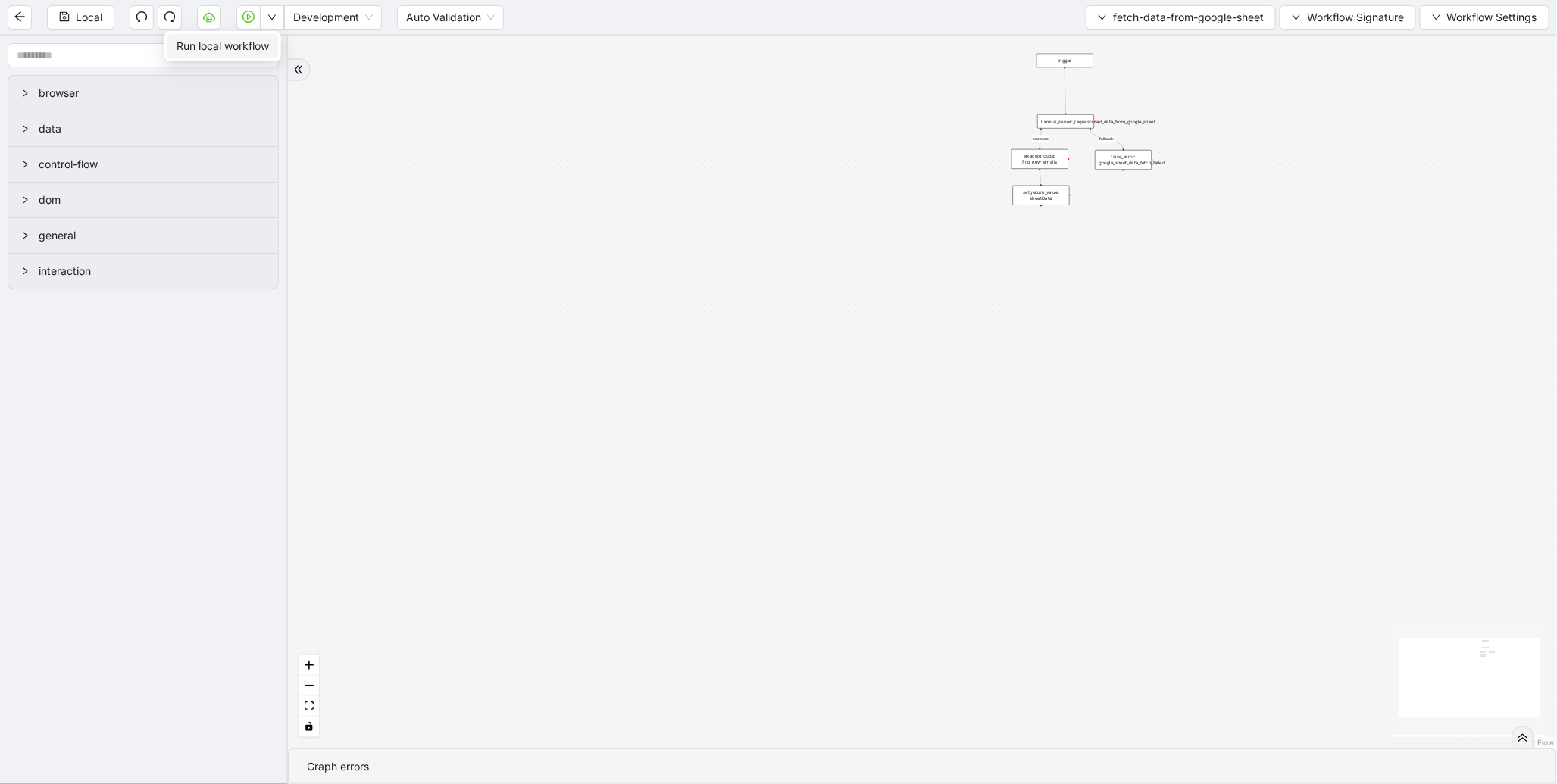
click at [262, 45] on span "Run local workflow" at bounding box center [223, 46] width 93 height 17
click at [257, 48] on span "Run local workflow" at bounding box center [223, 46] width 93 height 17
drag, startPoint x: 701, startPoint y: 140, endPoint x: 373, endPoint y: 170, distance: 329.4
click at [361, 173] on div "success fallback trigger luminai_server_request:read_data_from_google_sheet set…" at bounding box center [921, 392] width 1269 height 713
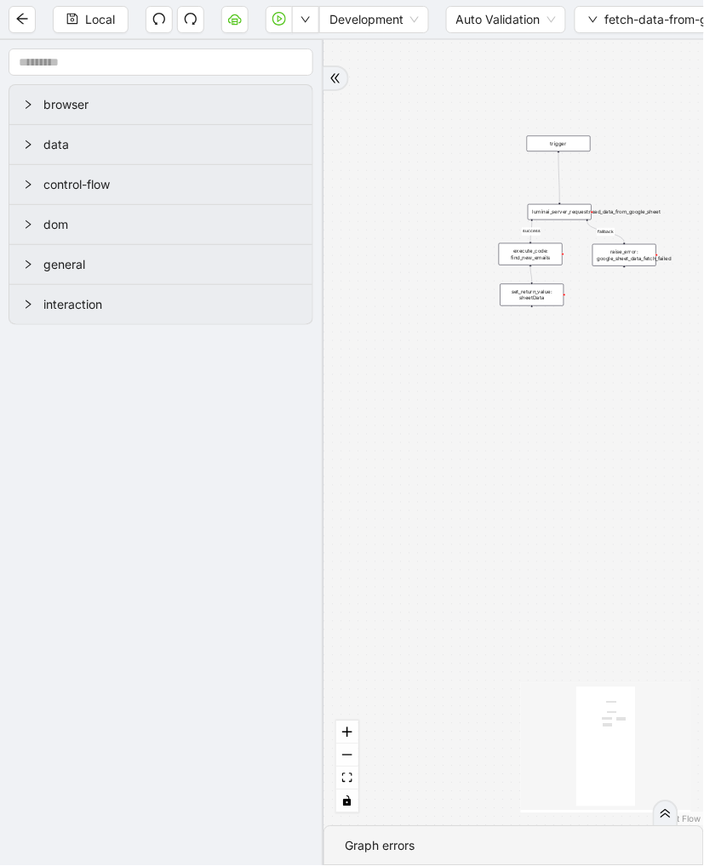
drag, startPoint x: 575, startPoint y: 196, endPoint x: 317, endPoint y: 235, distance: 261.6
click at [317, 235] on section "browser data control-flow dom general interaction success fallback trigger lumi…" at bounding box center [352, 453] width 704 height 826
click at [237, 19] on icon "cloud-server" at bounding box center [234, 21] width 6 height 6
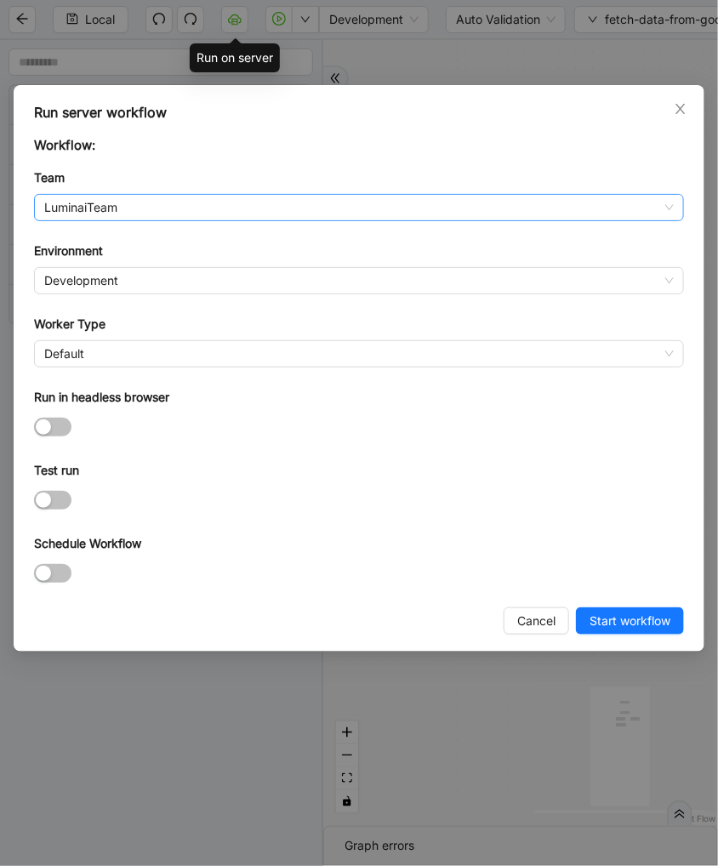
click at [221, 207] on span "LuminaiTeam" at bounding box center [359, 208] width 630 height 26
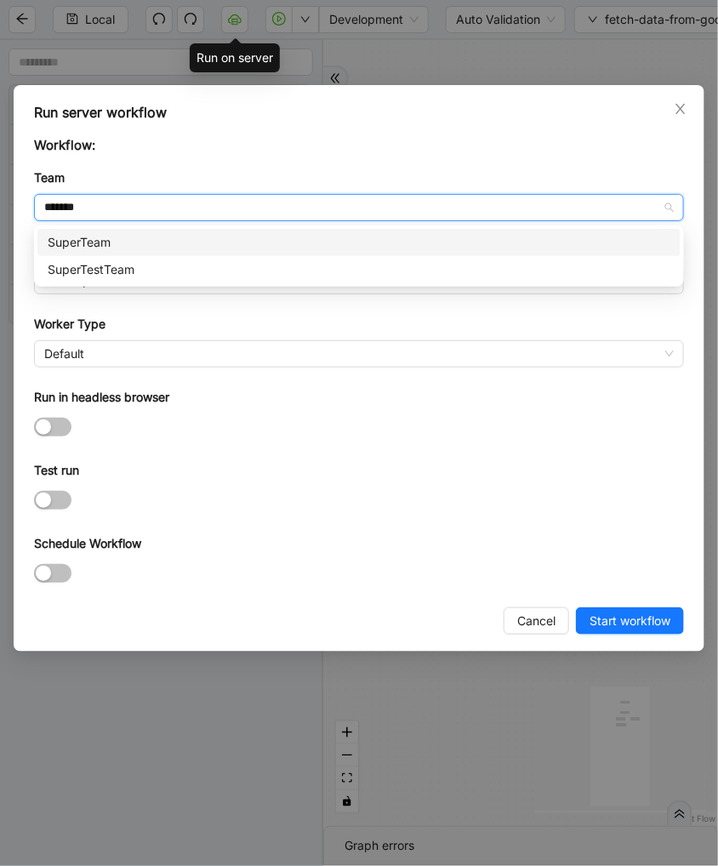
type input "********"
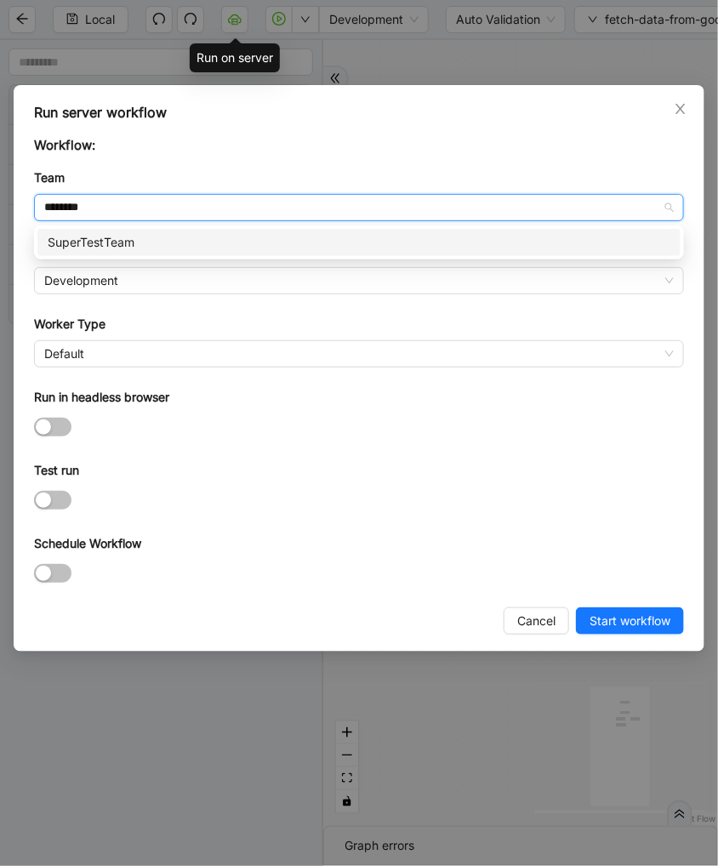
click at [190, 236] on div "SuperTestTeam" at bounding box center [359, 242] width 623 height 19
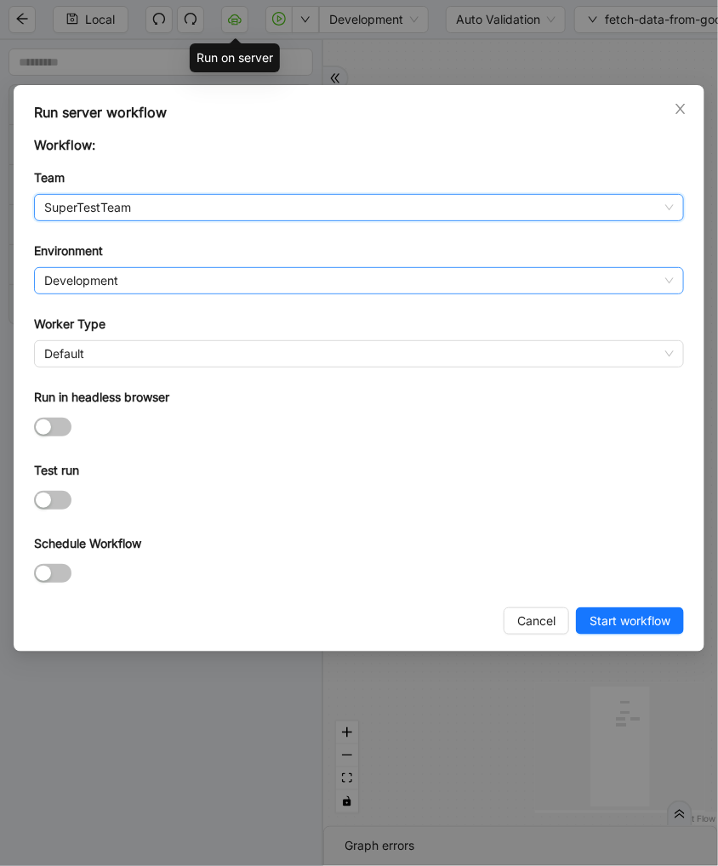
click at [120, 279] on span "Development" at bounding box center [359, 281] width 630 height 26
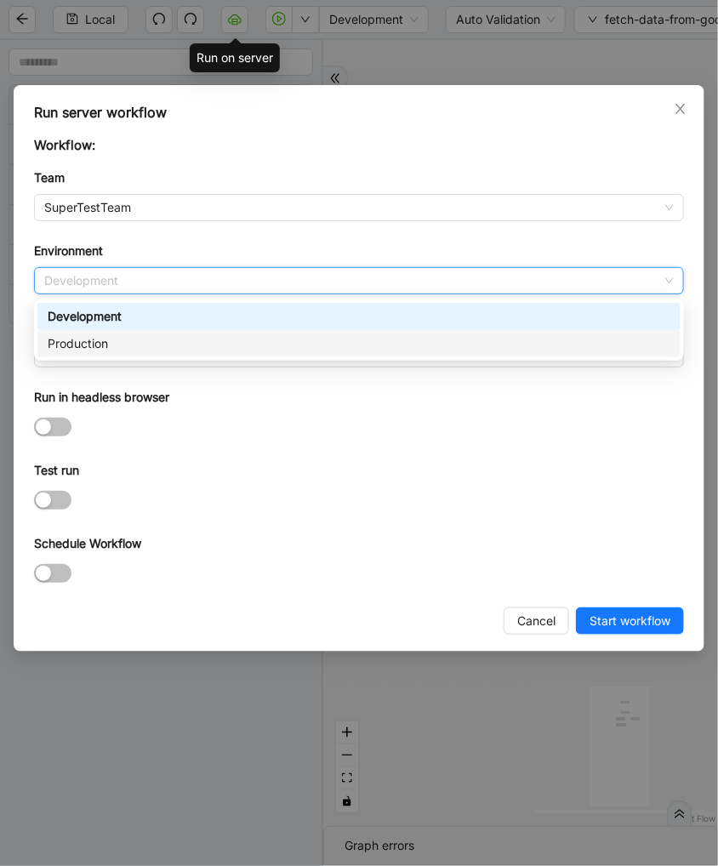
click at [106, 332] on div "Production" at bounding box center [358, 343] width 643 height 27
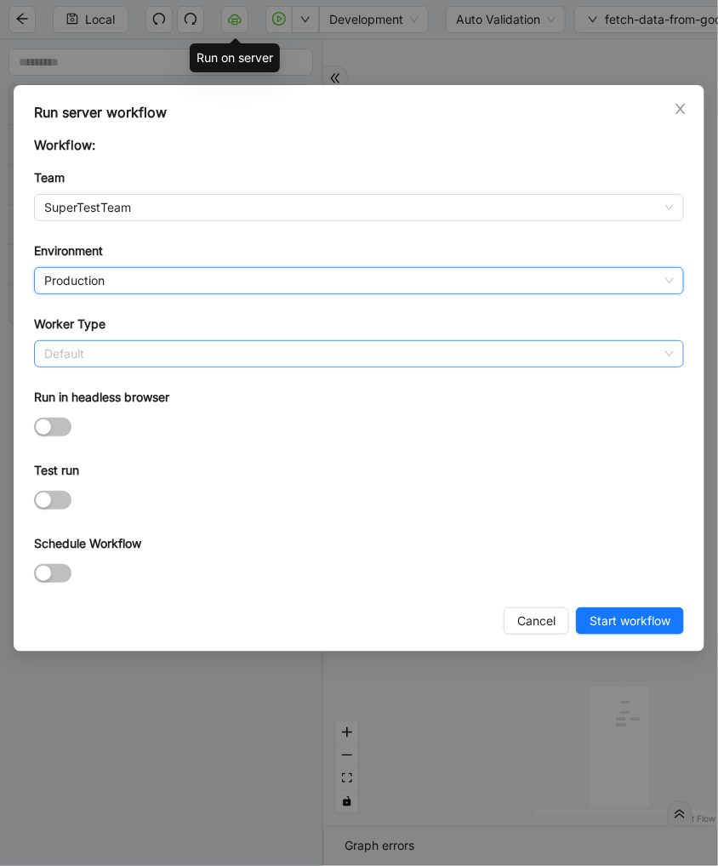
click at [91, 353] on span "Default" at bounding box center [359, 354] width 630 height 26
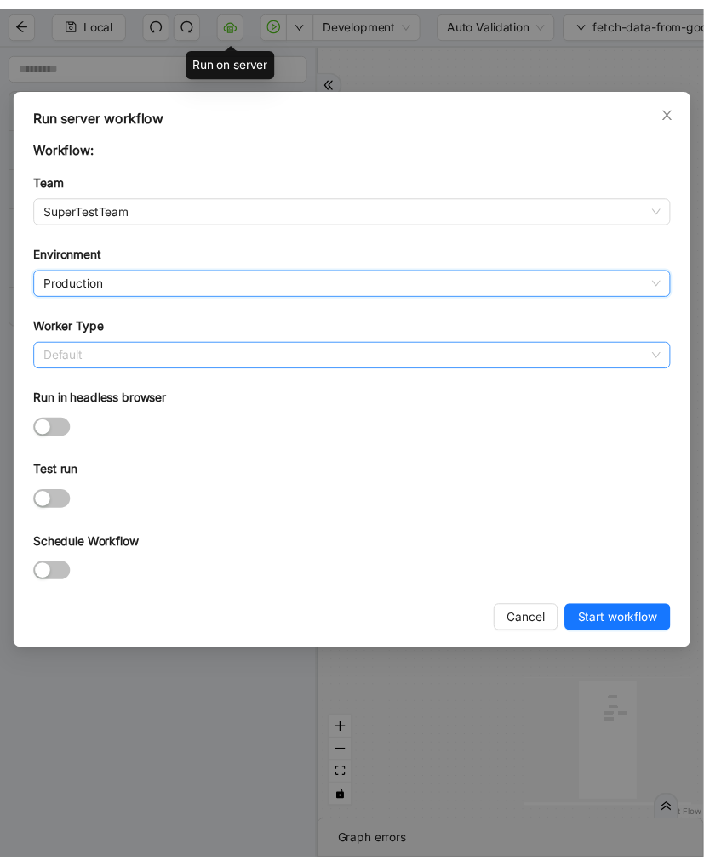
scroll to position [244, 0]
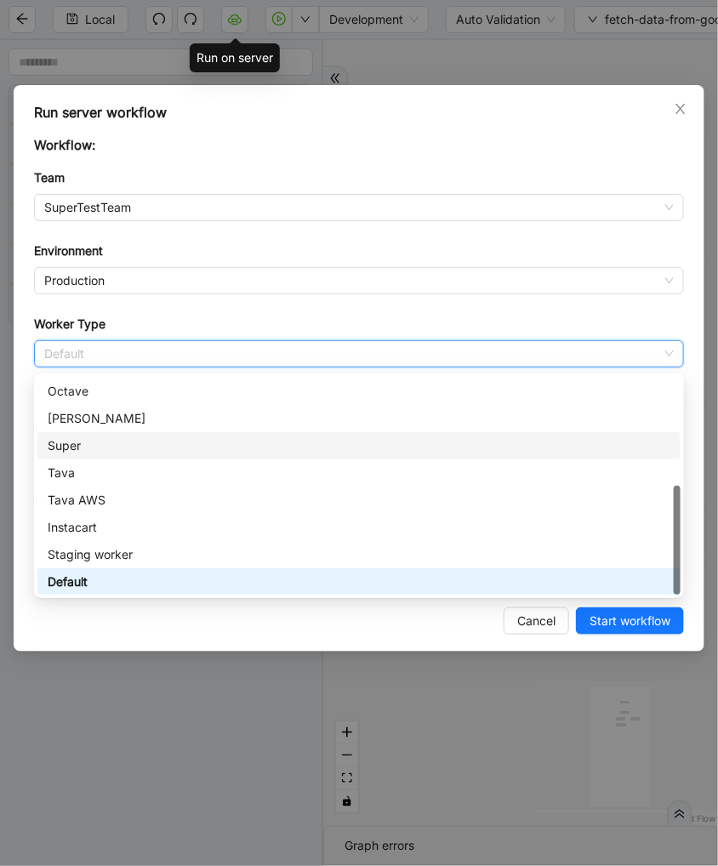
click at [88, 446] on div "Super" at bounding box center [359, 446] width 623 height 19
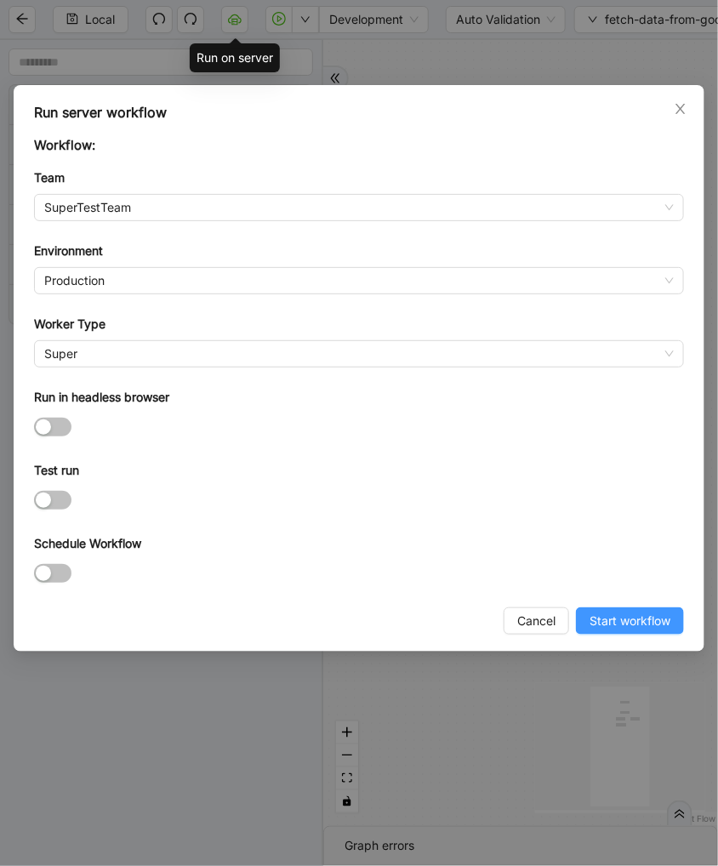
click at [602, 628] on span "Start workflow" at bounding box center [630, 621] width 81 height 19
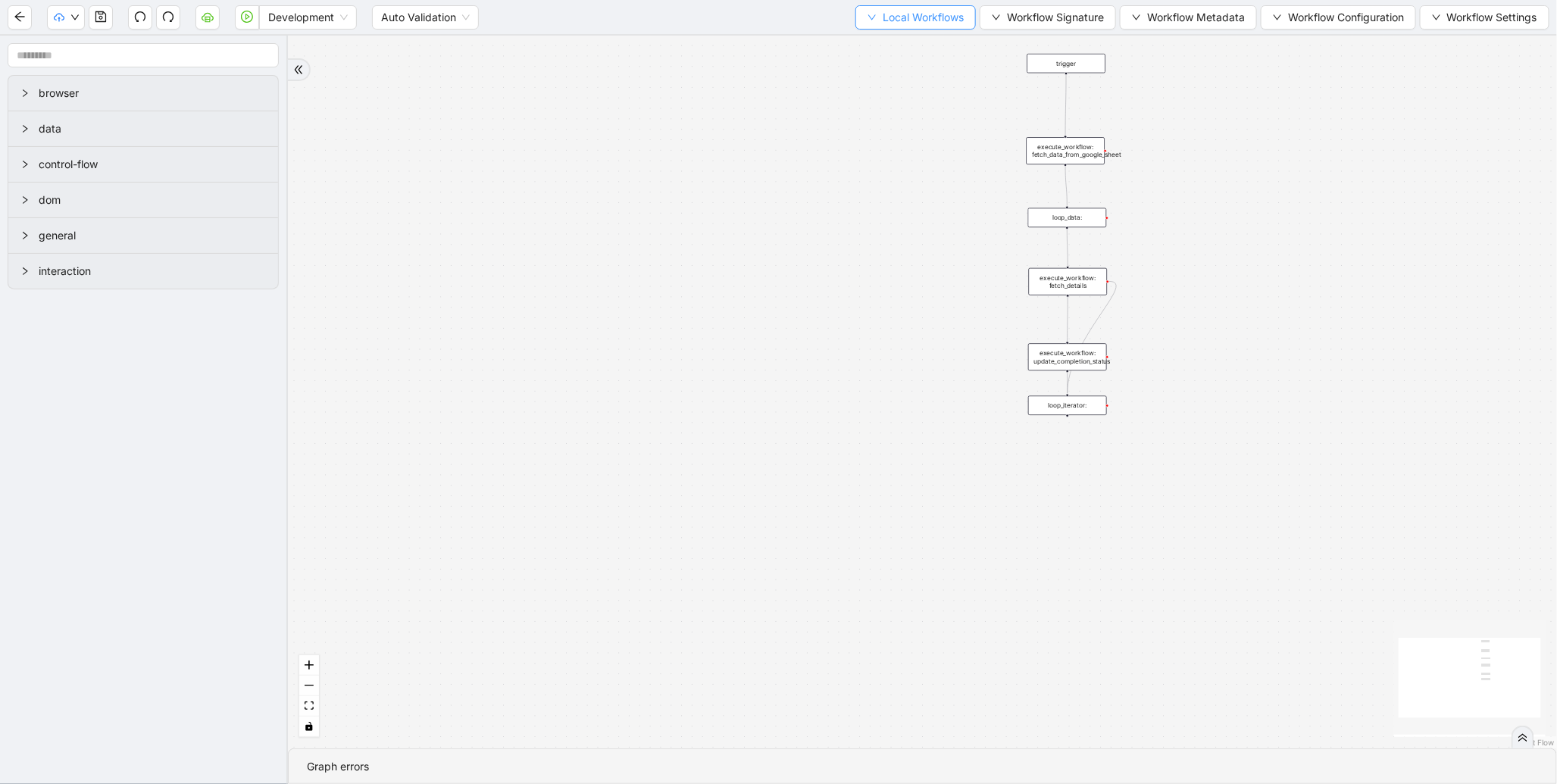
click at [887, 15] on span "Local Workflows" at bounding box center [922, 17] width 81 height 17
click at [847, 31] on li "Select" at bounding box center [847, 31] width 0 height 0
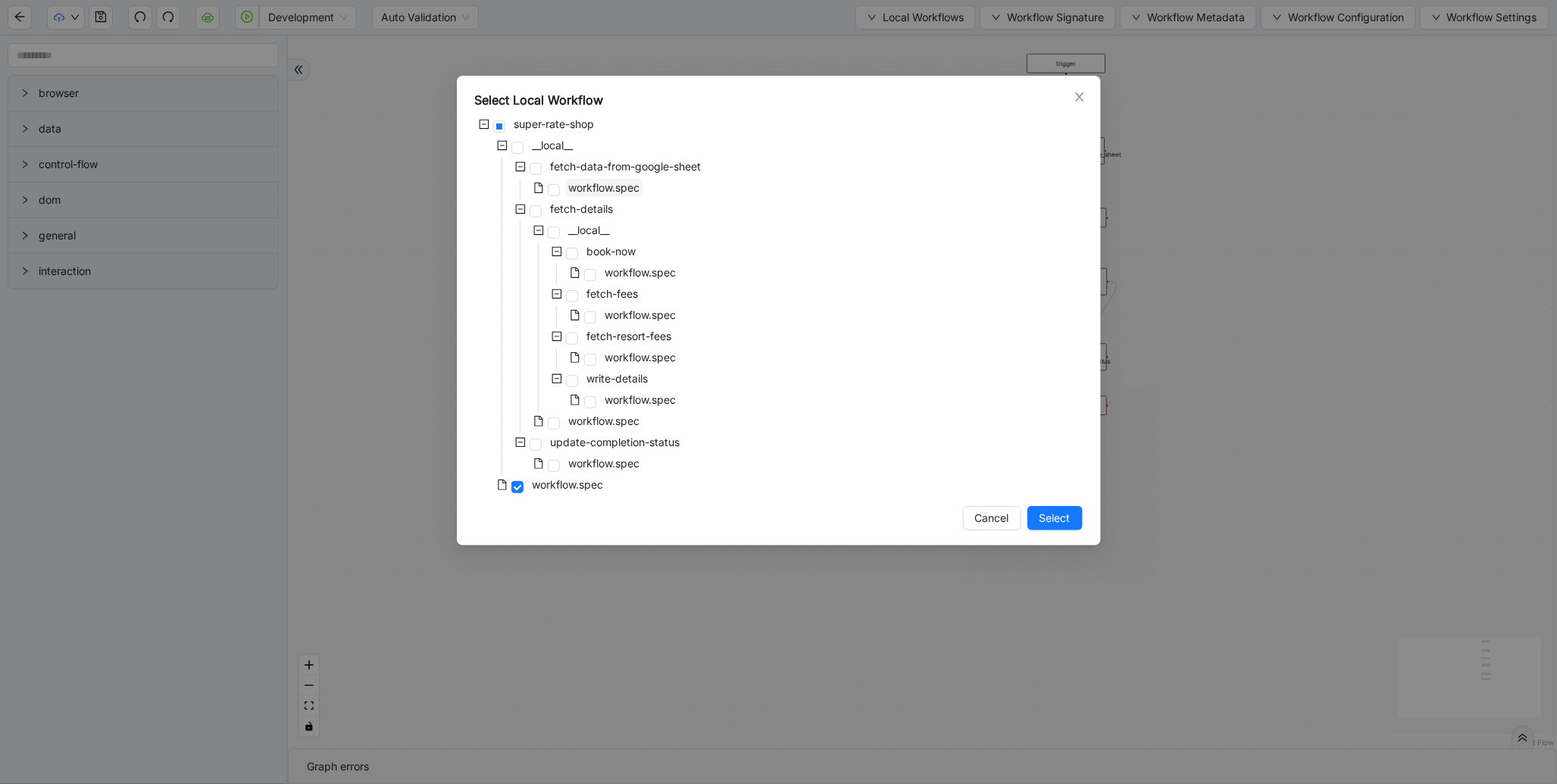
click at [612, 190] on span "workflow.spec" at bounding box center [604, 187] width 71 height 12
click at [1057, 515] on span "Select" at bounding box center [1054, 518] width 31 height 17
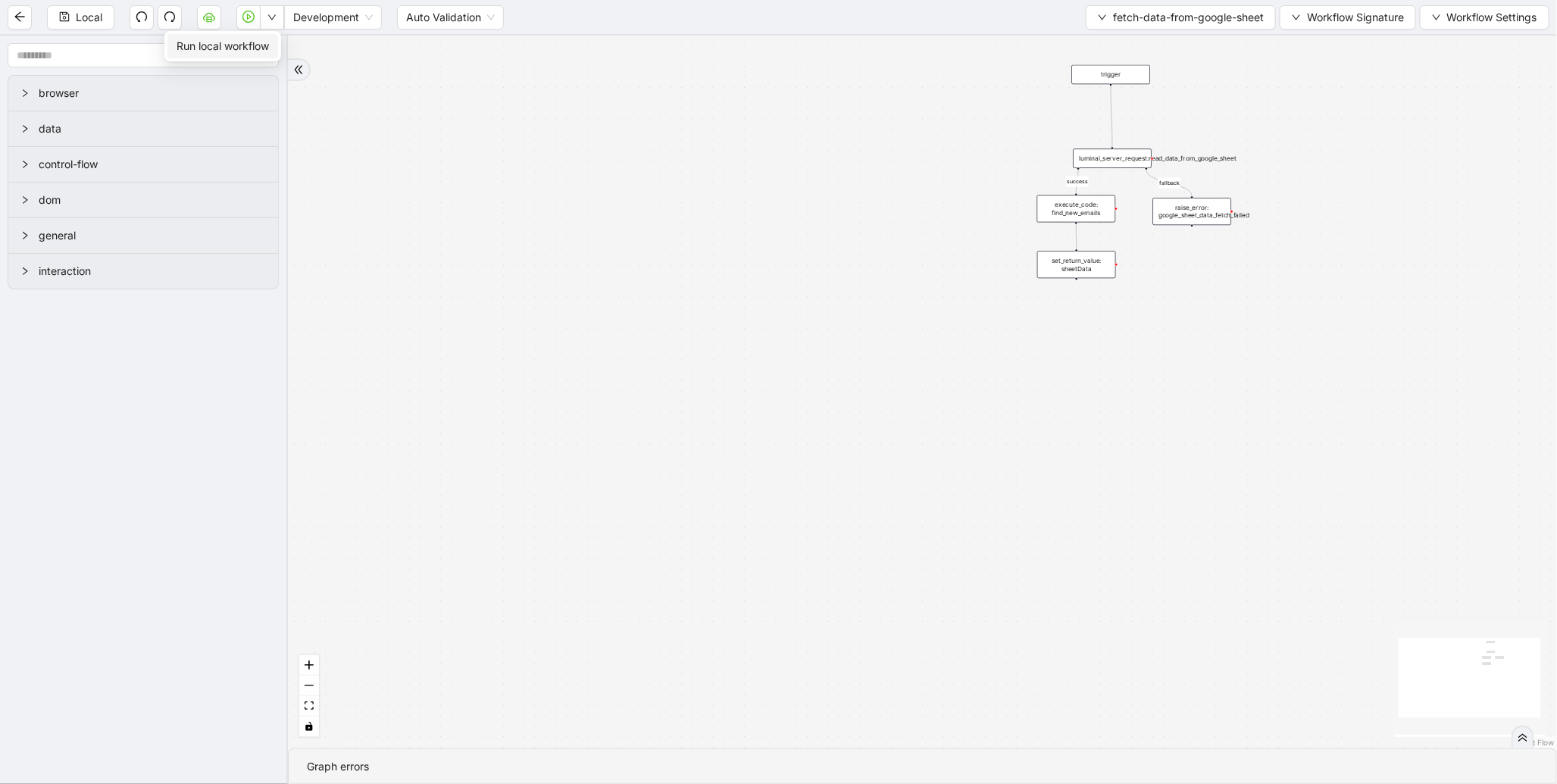
click at [256, 46] on span "Run local workflow" at bounding box center [223, 46] width 93 height 17
click at [97, 15] on span "Local" at bounding box center [89, 17] width 27 height 17
click at [257, 48] on span "Run local workflow" at bounding box center [223, 46] width 93 height 17
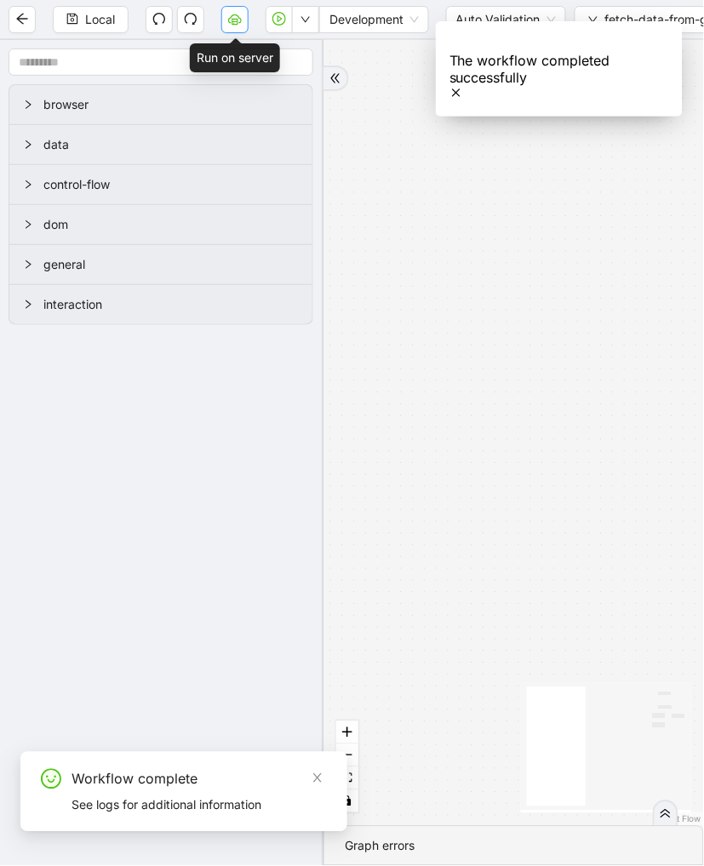
click at [231, 20] on icon "cloud-server" at bounding box center [235, 19] width 14 height 14
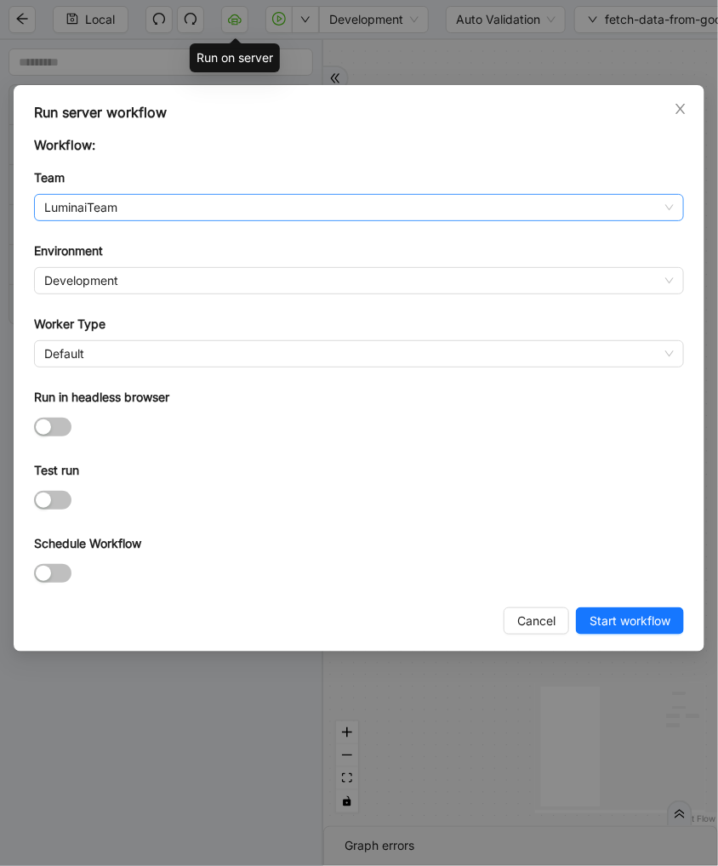
click at [121, 198] on span "LuminaiTeam" at bounding box center [359, 208] width 630 height 26
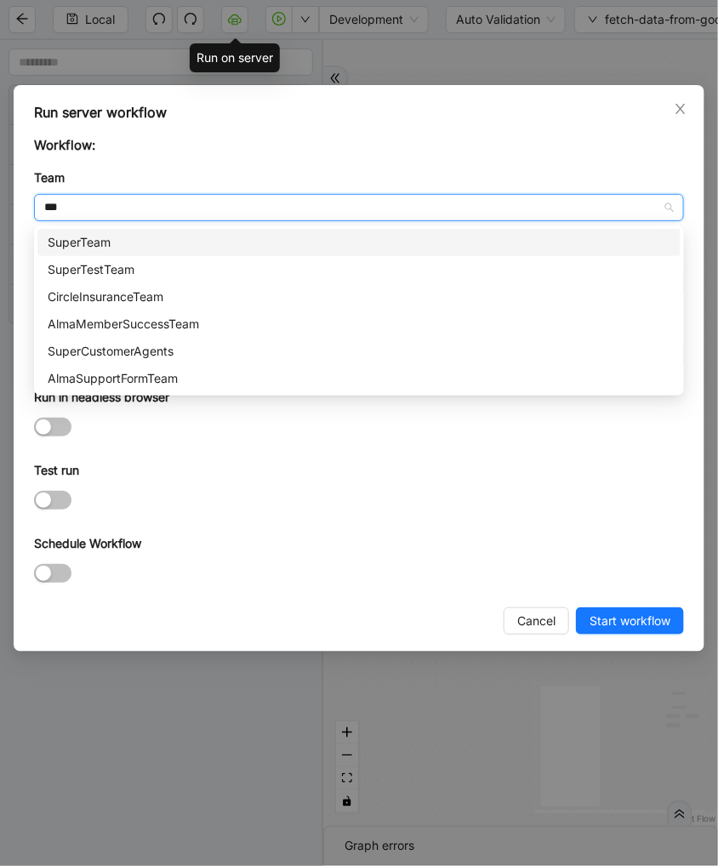
type input "****"
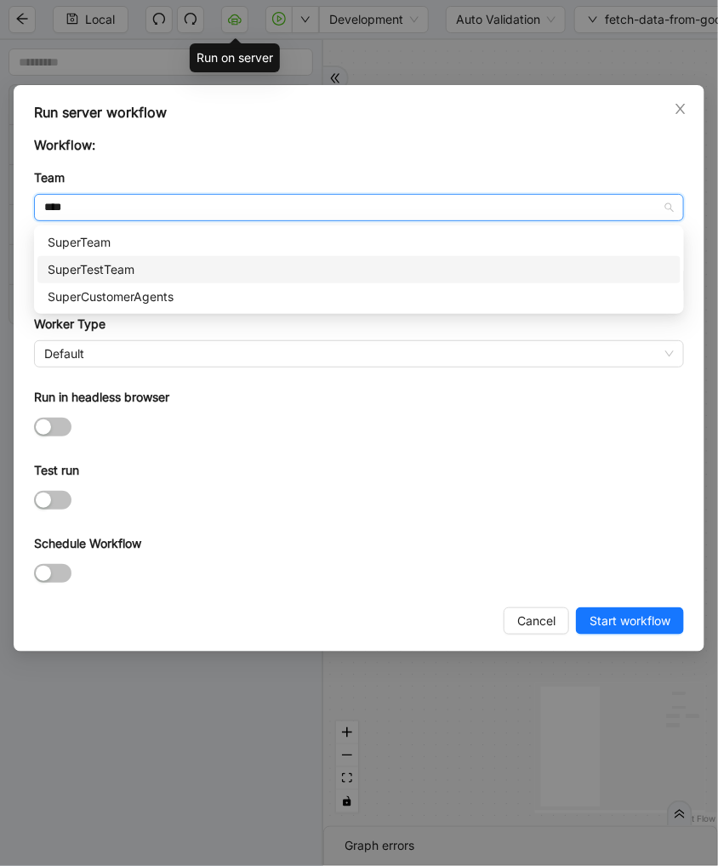
click at [123, 261] on div "SuperTestTeam" at bounding box center [359, 269] width 623 height 19
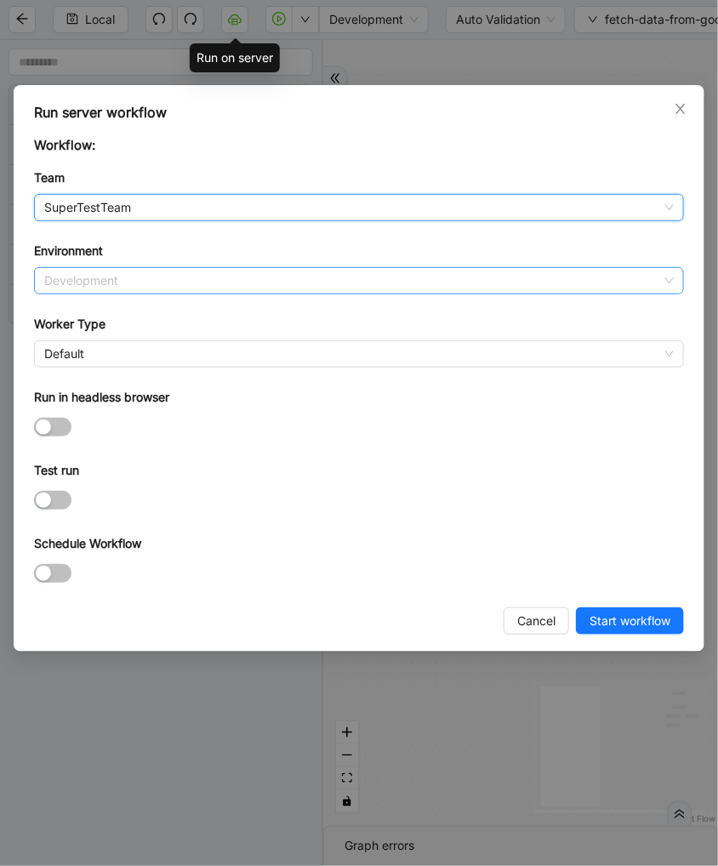
click at [94, 274] on span "Development" at bounding box center [359, 281] width 630 height 26
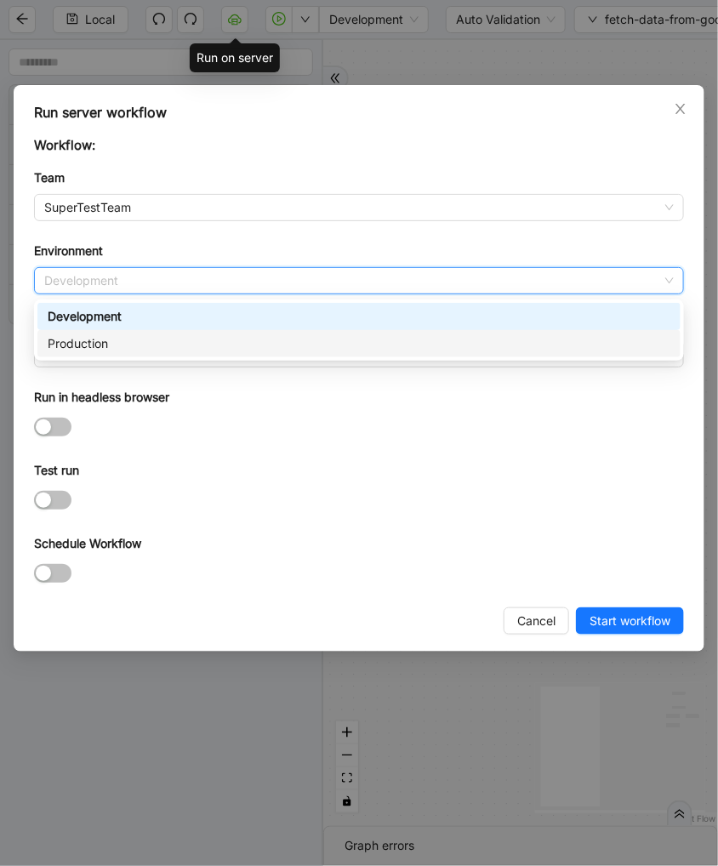
click at [87, 339] on div "Production" at bounding box center [359, 343] width 623 height 19
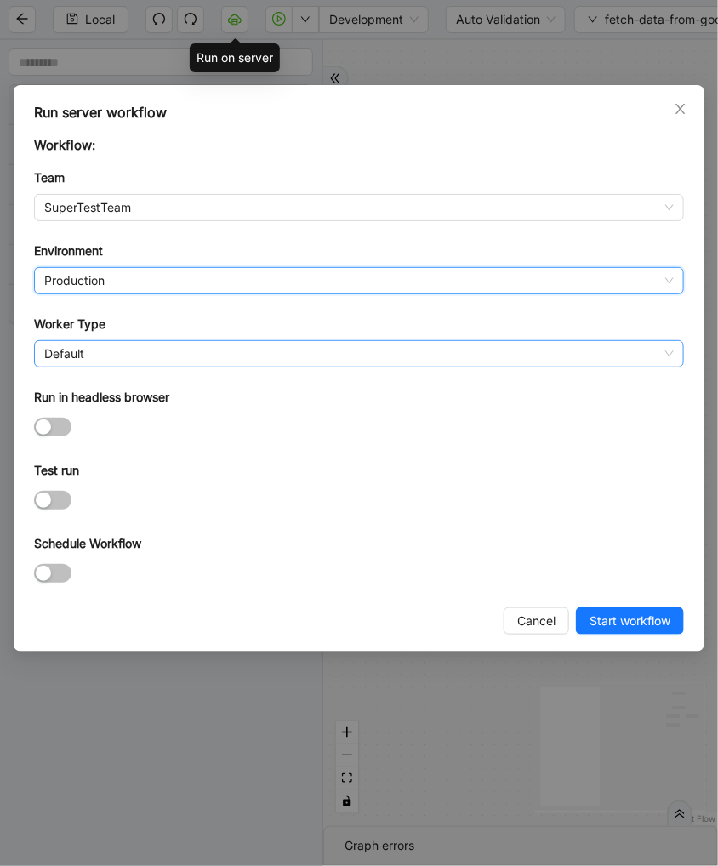
click at [77, 347] on span "Default" at bounding box center [359, 354] width 630 height 26
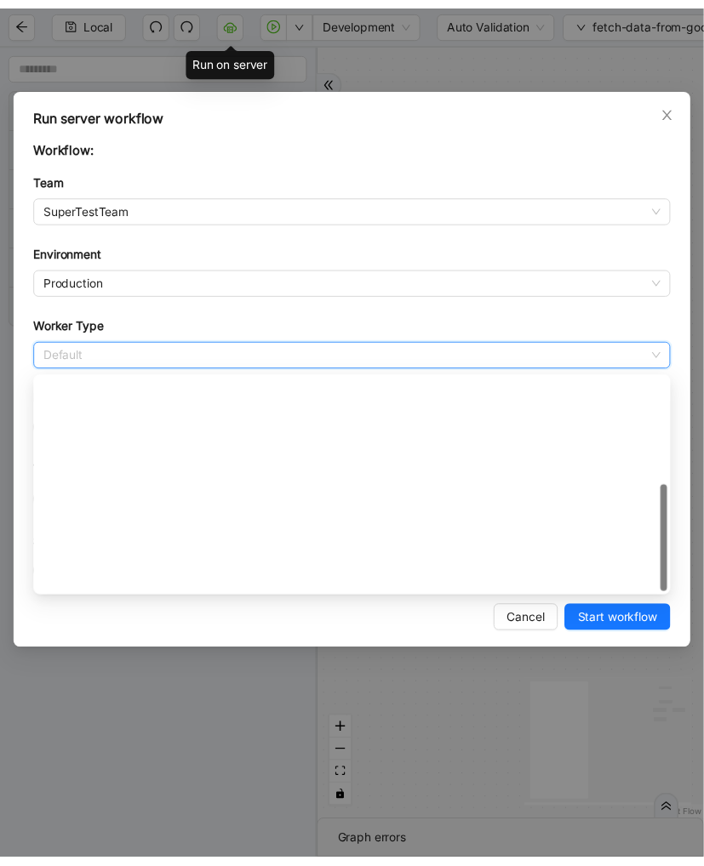
scroll to position [244, 0]
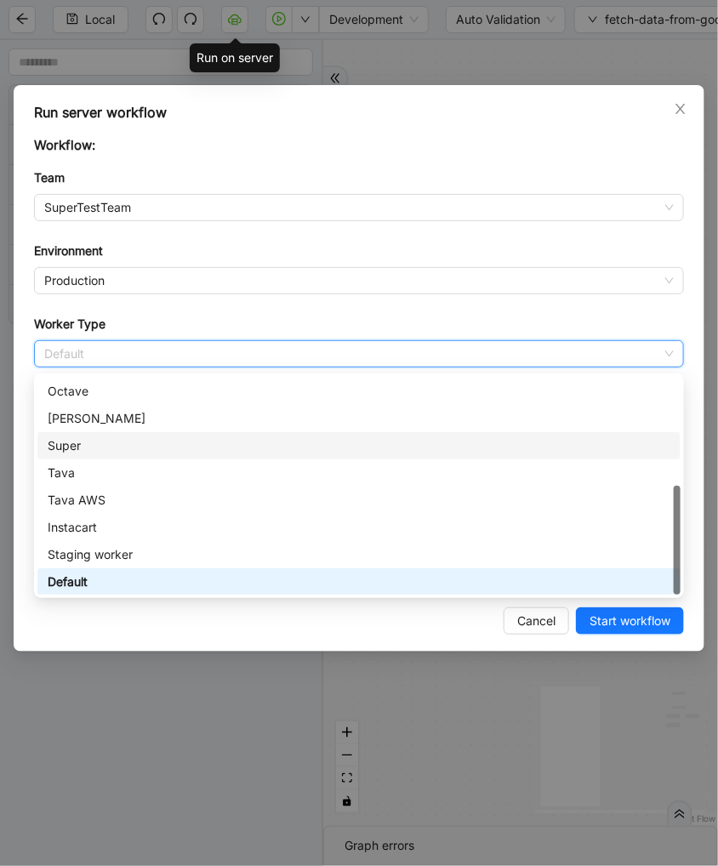
click at [77, 446] on div "Super" at bounding box center [359, 446] width 623 height 19
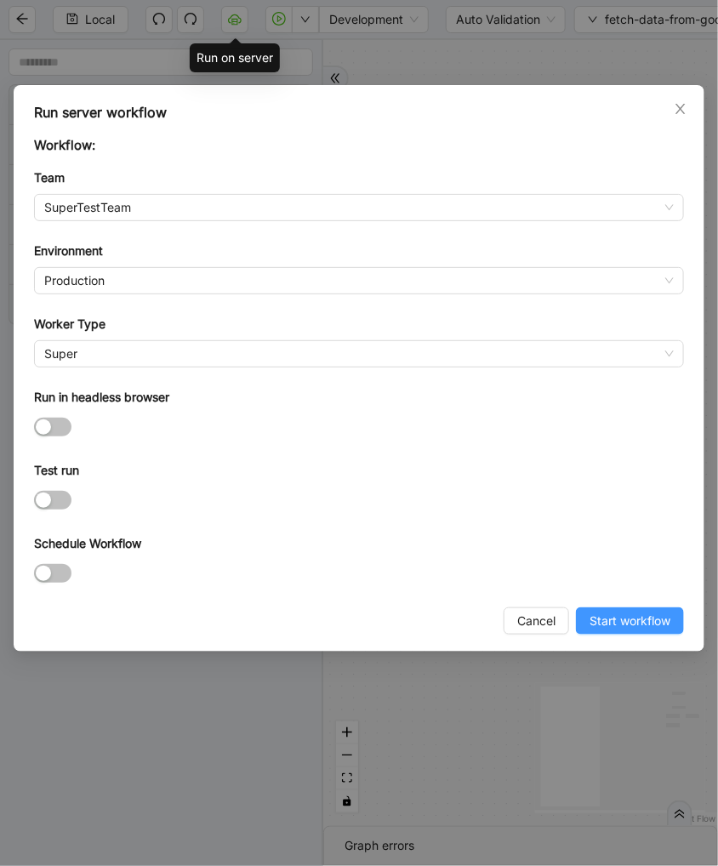
click at [611, 622] on span "Start workflow" at bounding box center [630, 621] width 81 height 19
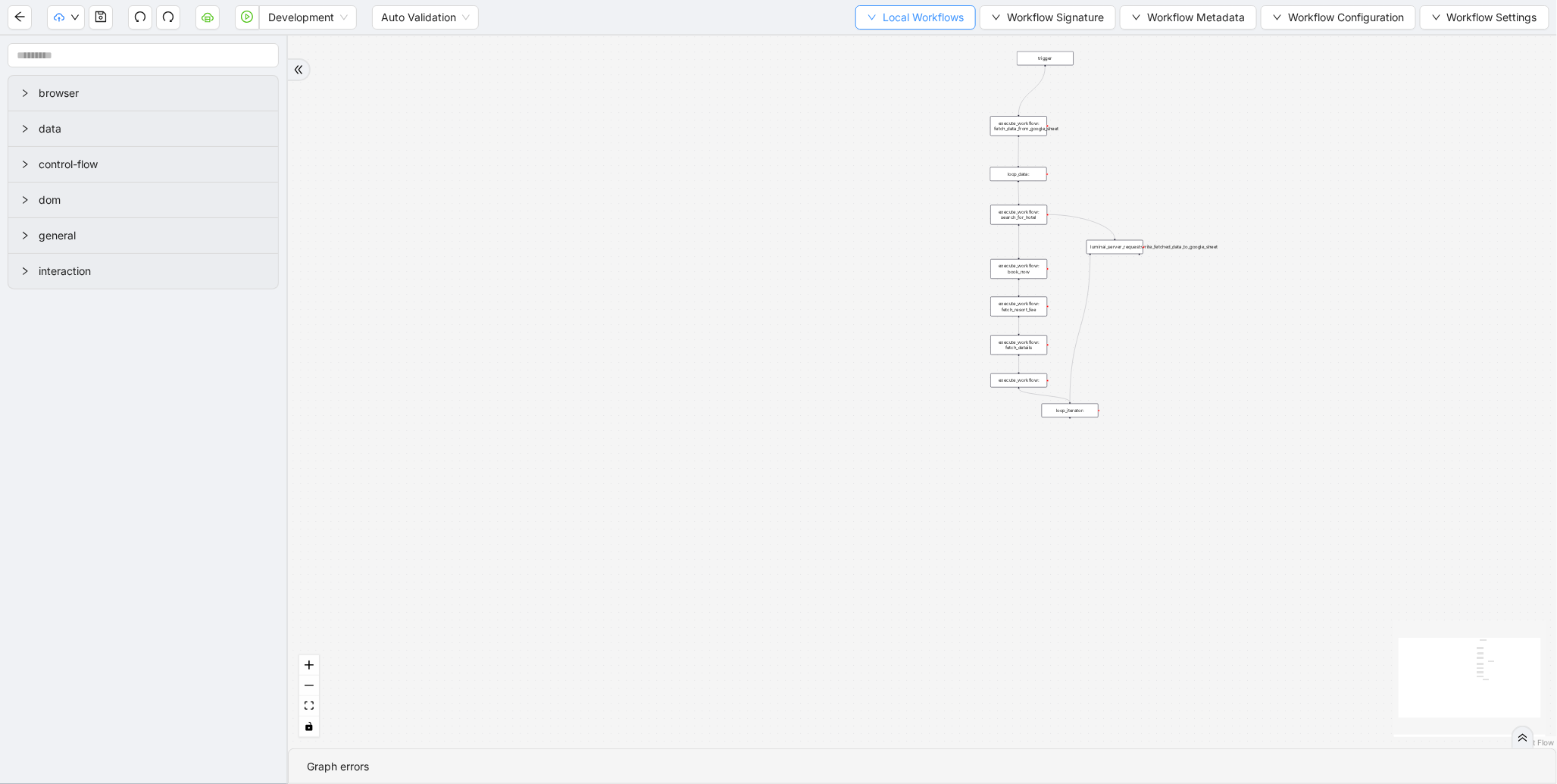
click at [905, 17] on span "Local Workflows" at bounding box center [922, 17] width 81 height 17
click at [889, 36] on li "Select" at bounding box center [908, 45] width 117 height 24
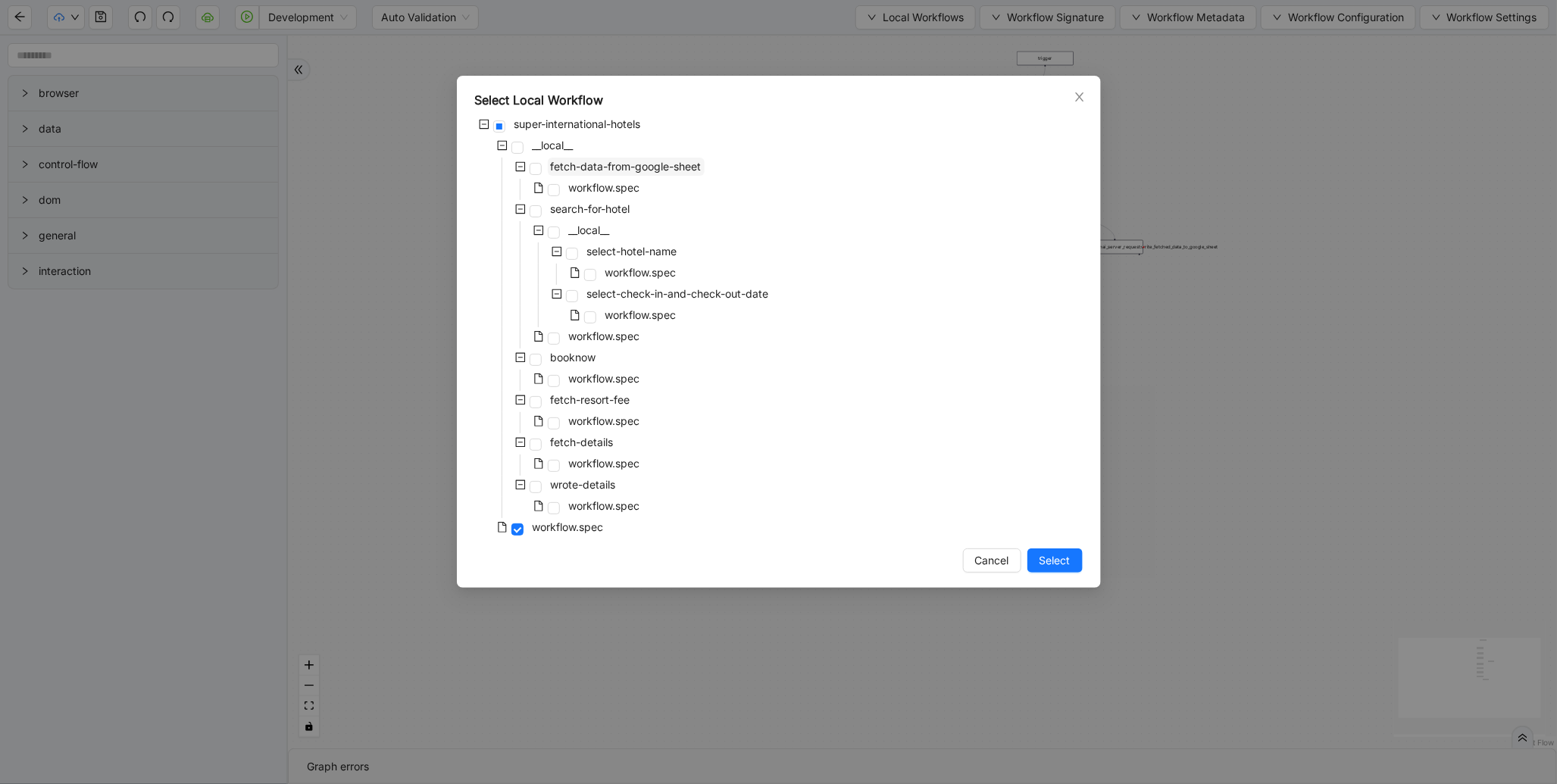
click at [663, 166] on span "fetch-data-from-google-sheet" at bounding box center [626, 166] width 150 height 12
click at [1054, 555] on span "Select" at bounding box center [1054, 560] width 31 height 17
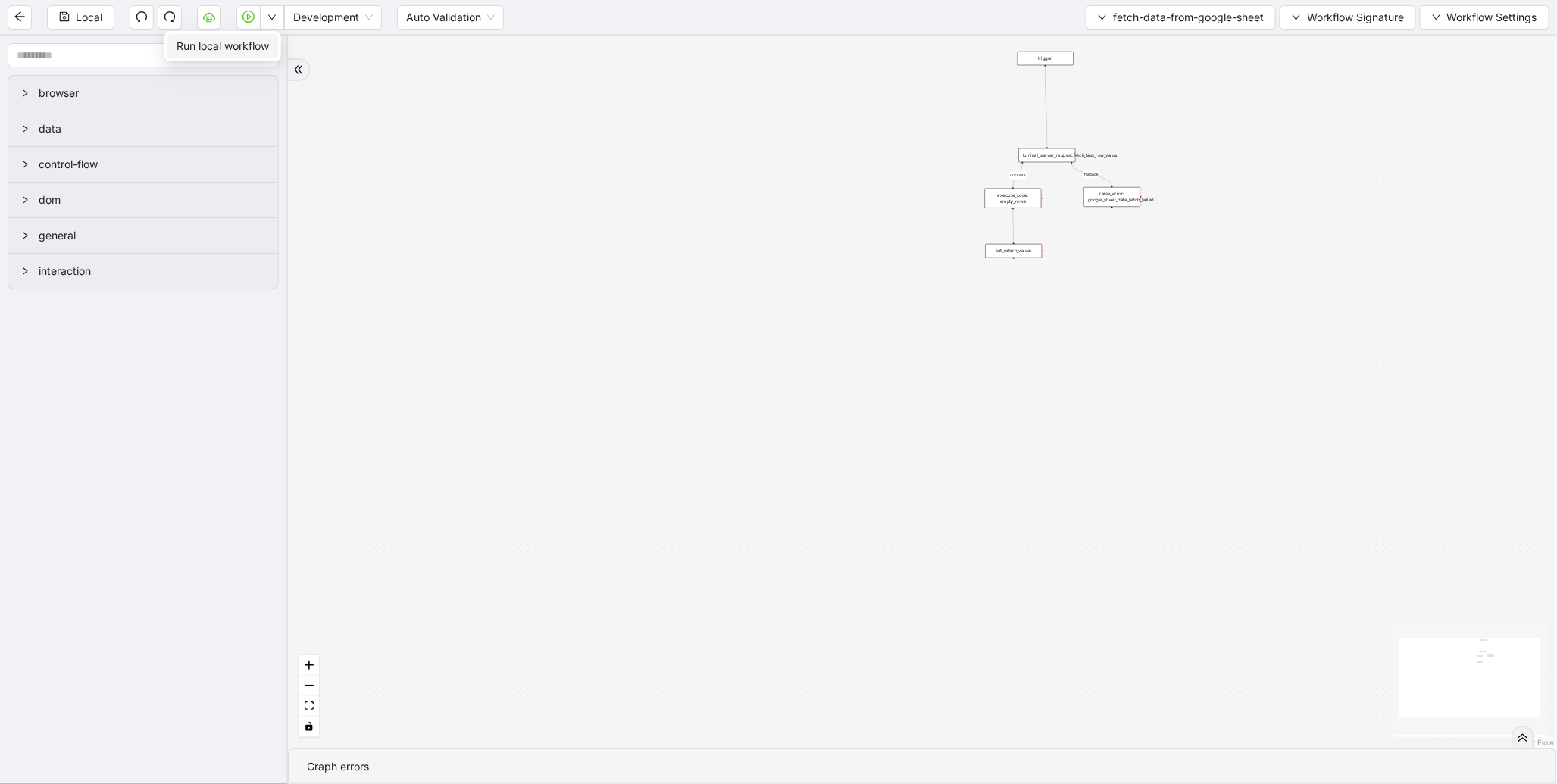
click at [257, 43] on span "Run local workflow" at bounding box center [223, 46] width 93 height 17
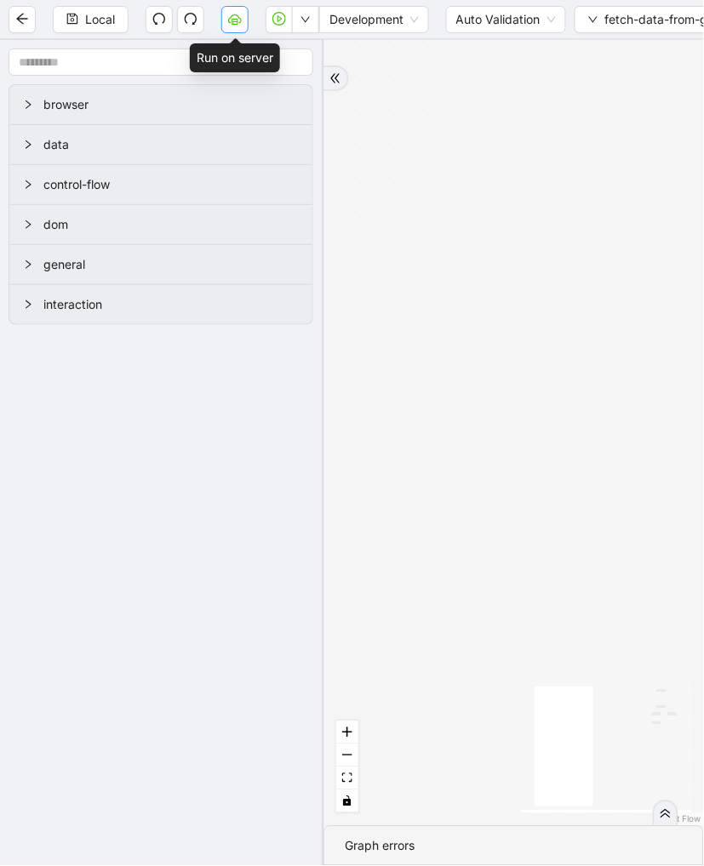
click at [235, 26] on button "button" at bounding box center [234, 19] width 27 height 27
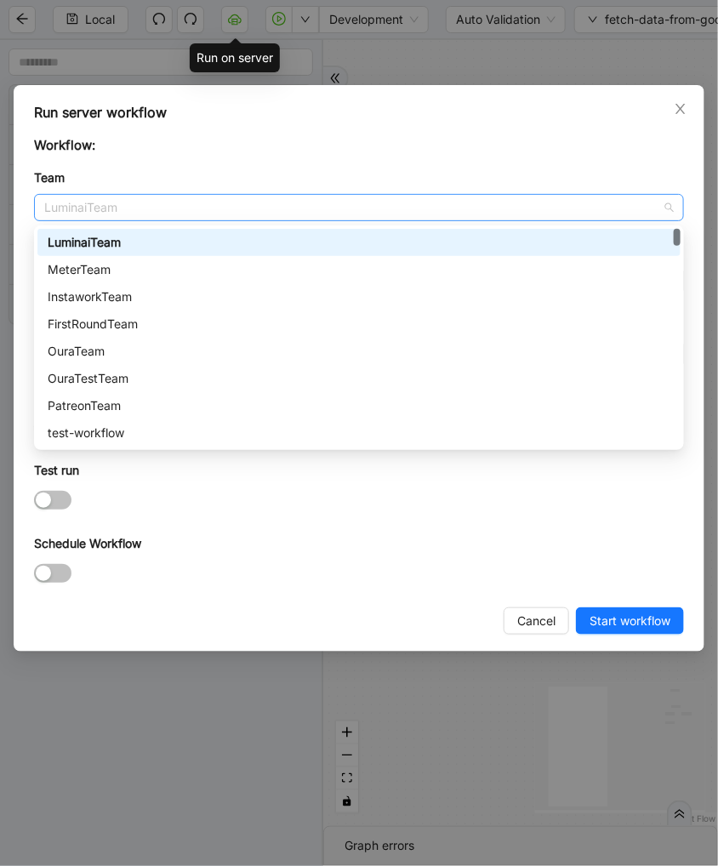
click at [179, 202] on span "LuminaiTeam" at bounding box center [359, 208] width 630 height 26
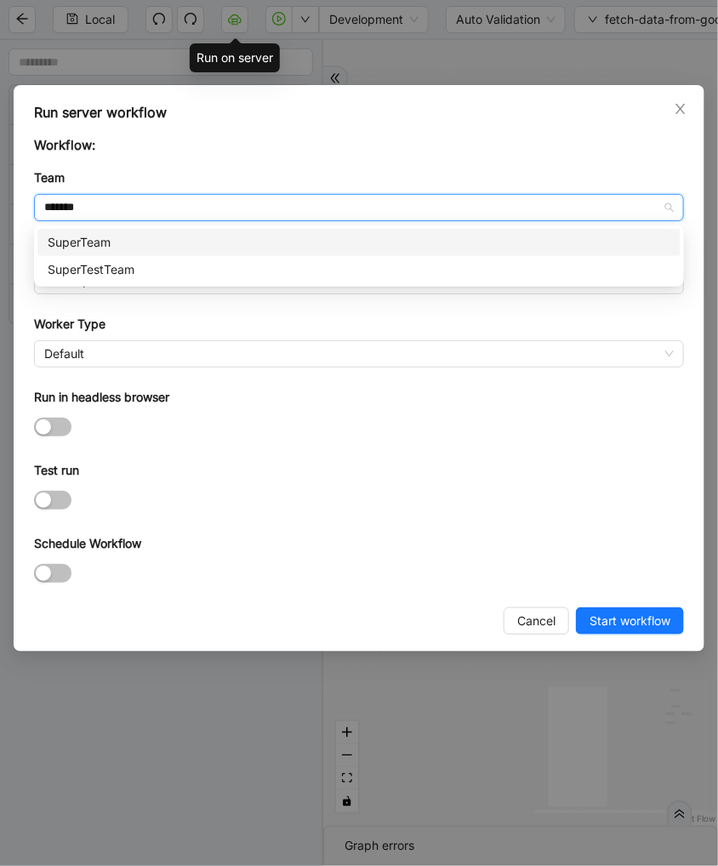
type input "********"
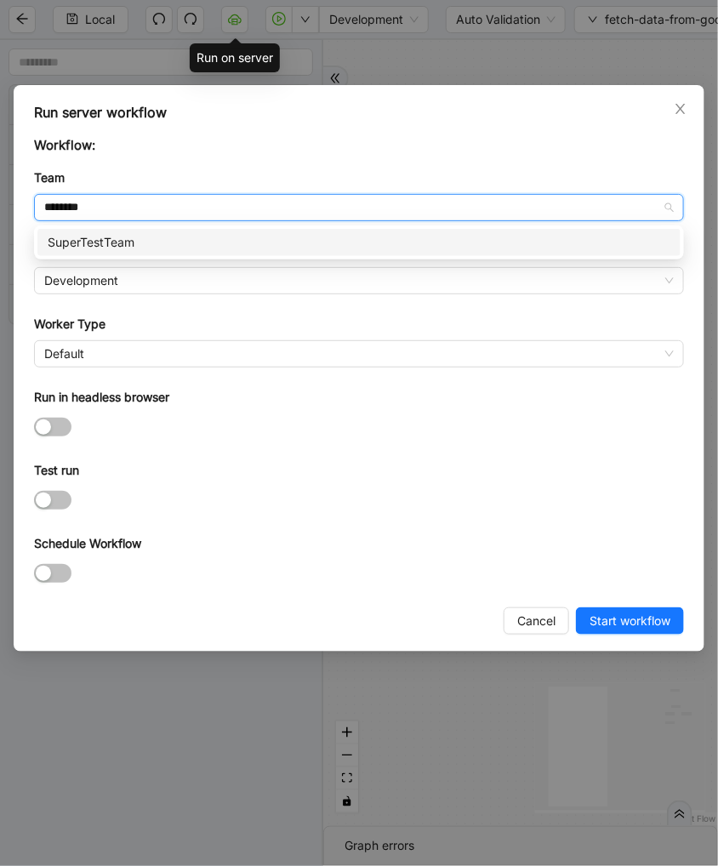
click at [139, 243] on div "SuperTestTeam" at bounding box center [359, 242] width 623 height 19
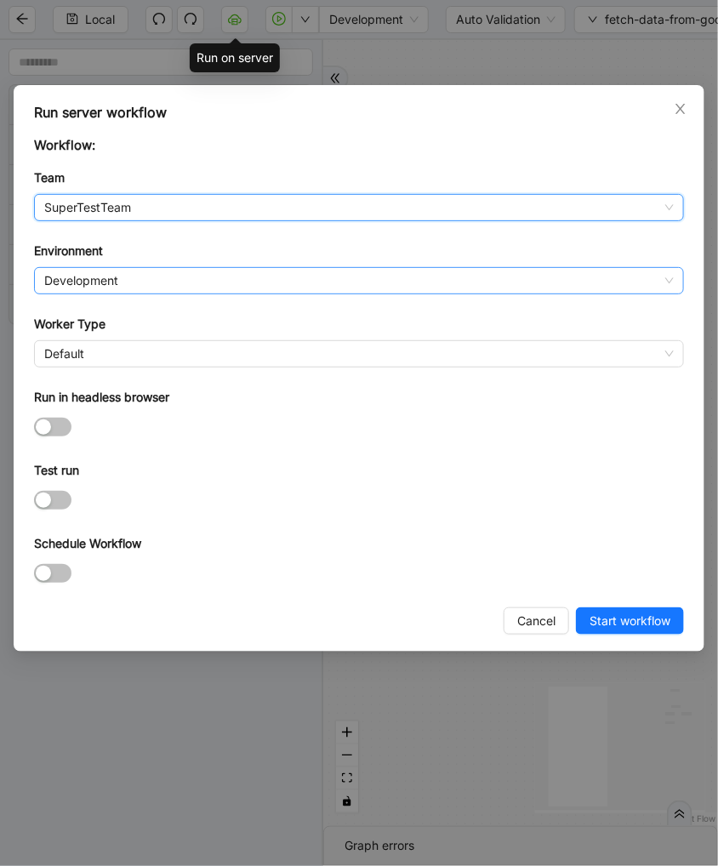
click at [119, 272] on span "Development" at bounding box center [359, 281] width 630 height 26
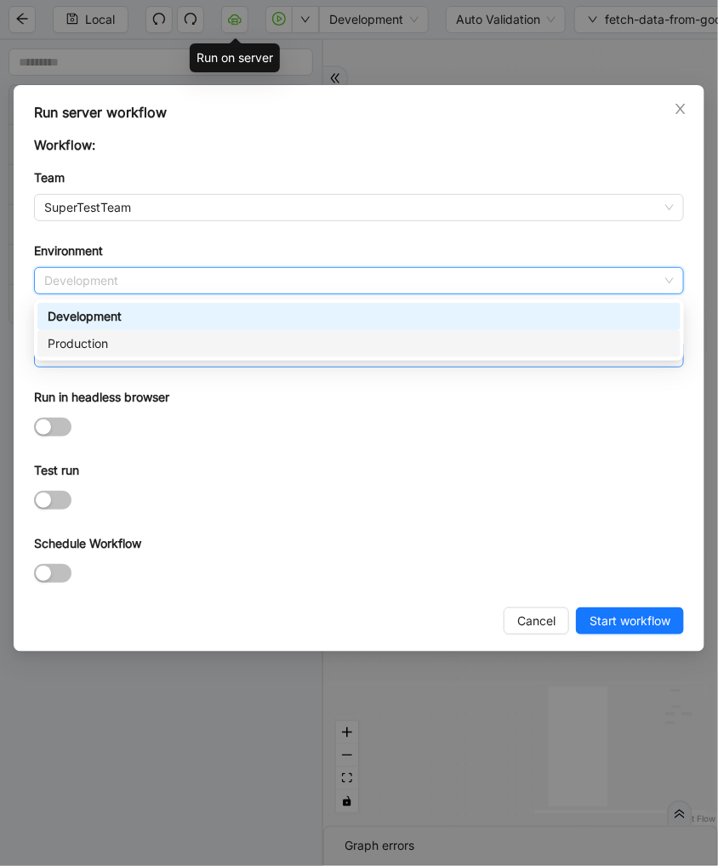
drag, startPoint x: 106, startPoint y: 334, endPoint x: 100, endPoint y: 345, distance: 13.0
click at [106, 335] on div "Production" at bounding box center [359, 343] width 623 height 19
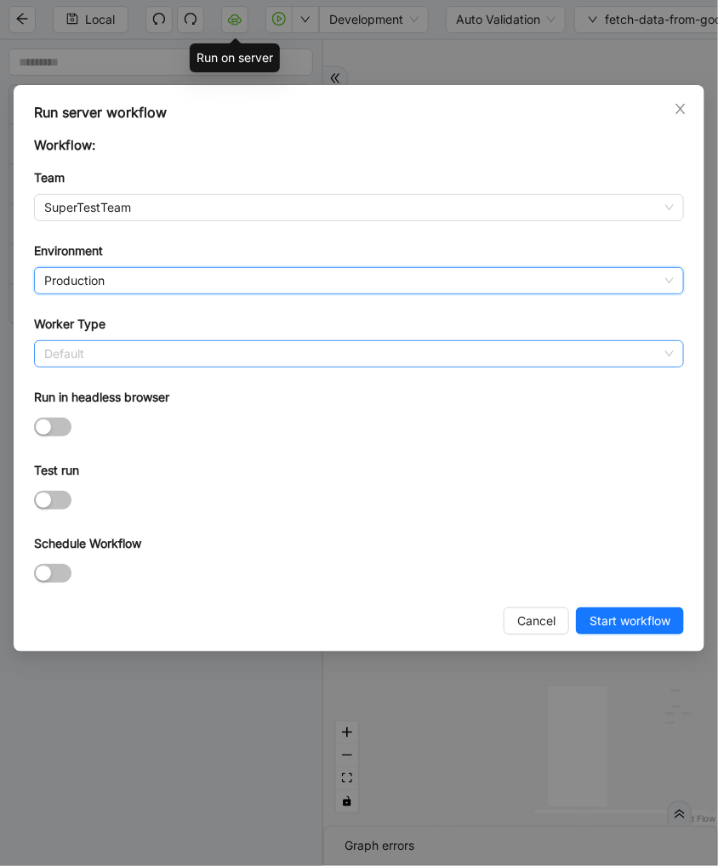
click at [88, 351] on span "Default" at bounding box center [359, 354] width 630 height 26
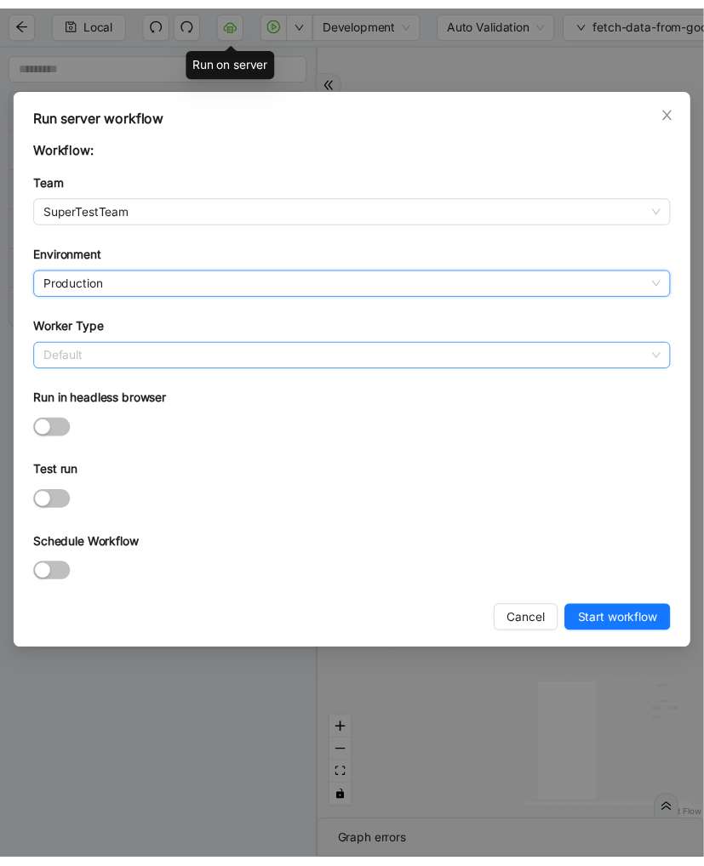
scroll to position [244, 0]
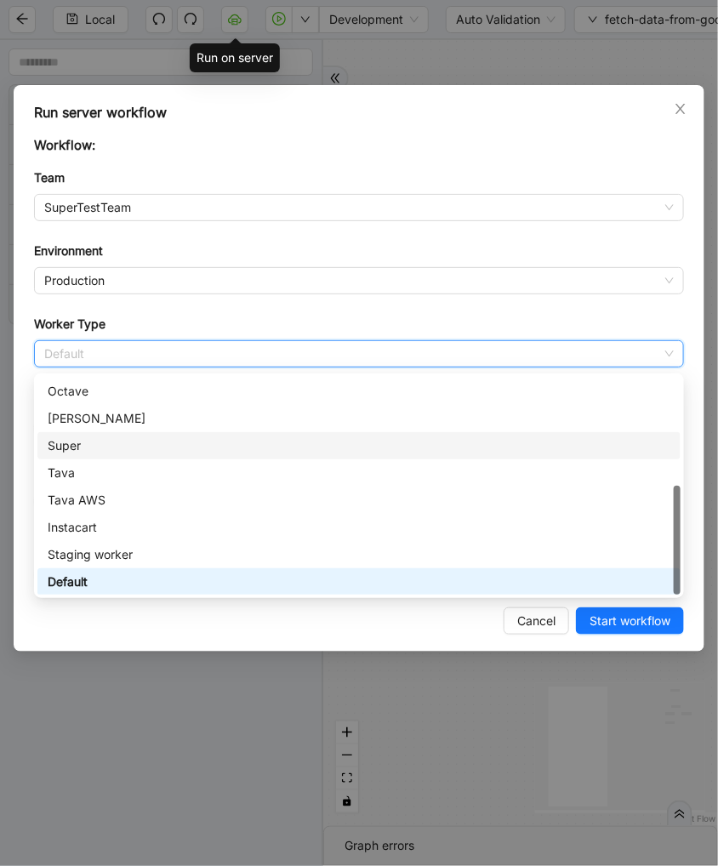
click at [92, 443] on div "Super" at bounding box center [359, 446] width 623 height 19
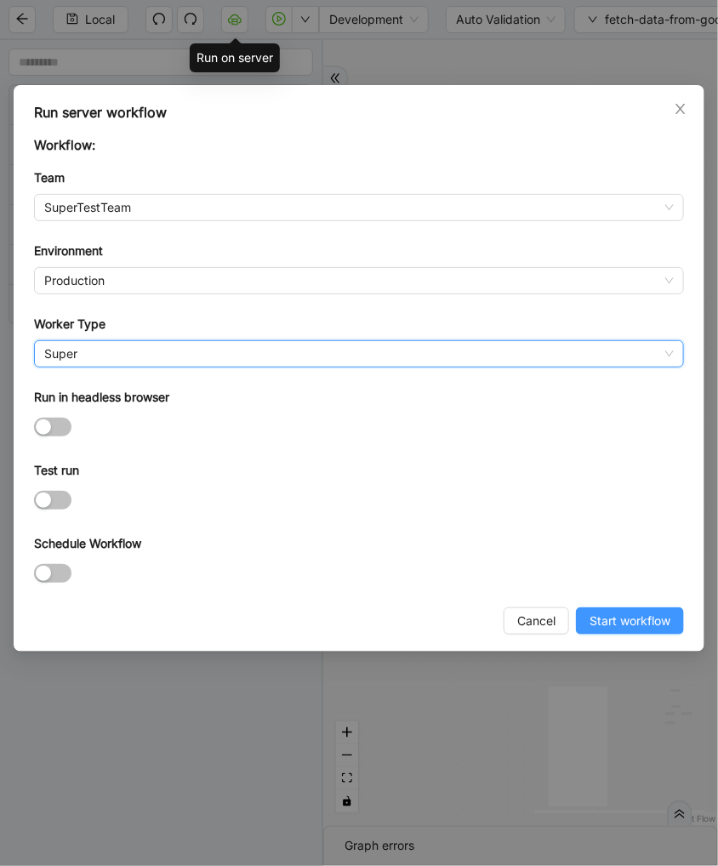
click at [639, 622] on span "Start workflow" at bounding box center [630, 621] width 81 height 19
